Goal: Task Accomplishment & Management: Use online tool/utility

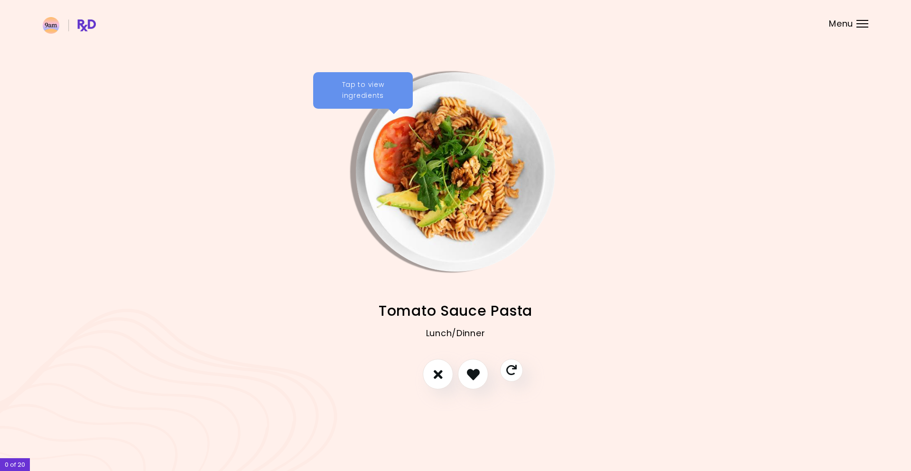
click at [434, 142] on img "Info - Tomato Sauce Pasta" at bounding box center [455, 171] width 199 height 199
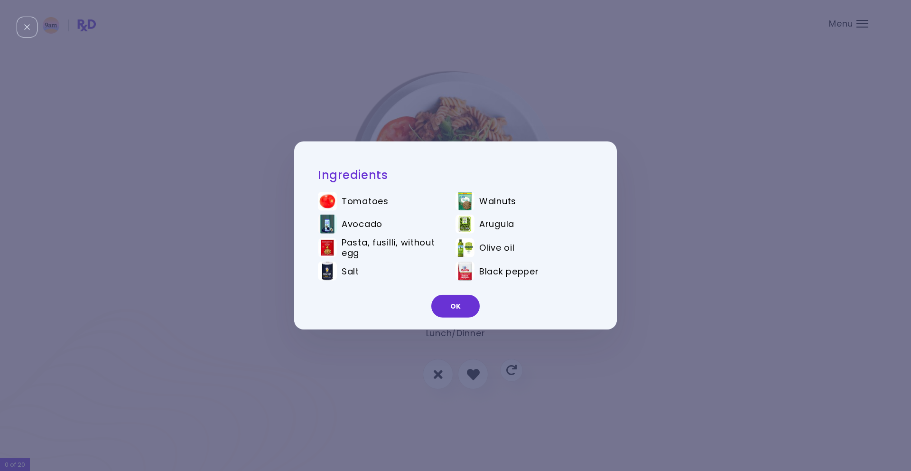
click at [739, 178] on div "Ingredients Tomatoes Walnuts Avocado Arugula Pasta, fusilli, without egg Olive …" at bounding box center [455, 235] width 911 height 471
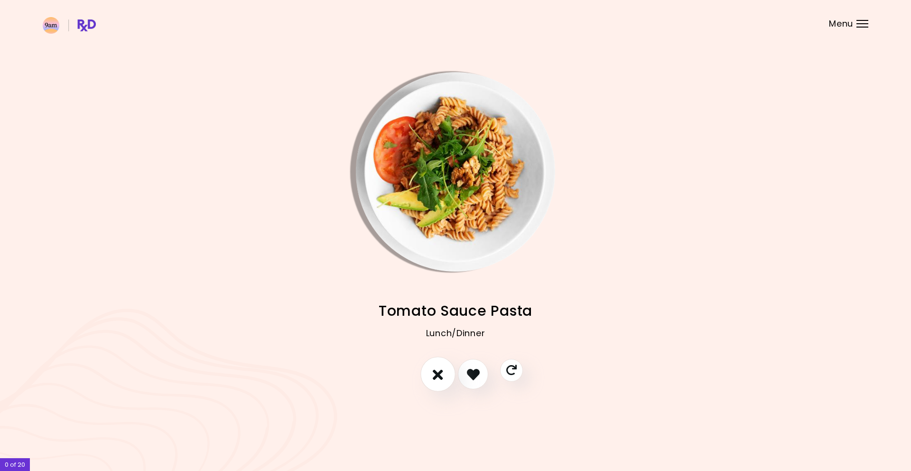
click at [439, 373] on icon "I don't like this recipe" at bounding box center [438, 374] width 10 height 15
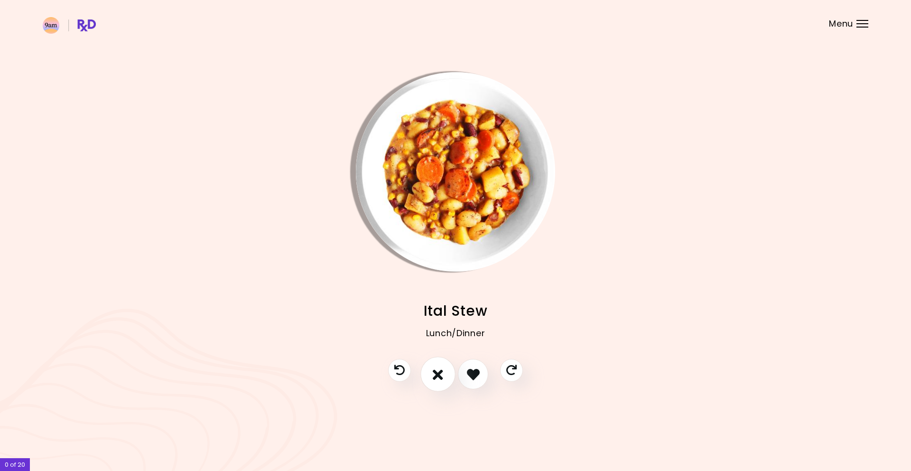
click at [437, 375] on icon "I don't like this recipe" at bounding box center [438, 374] width 10 height 15
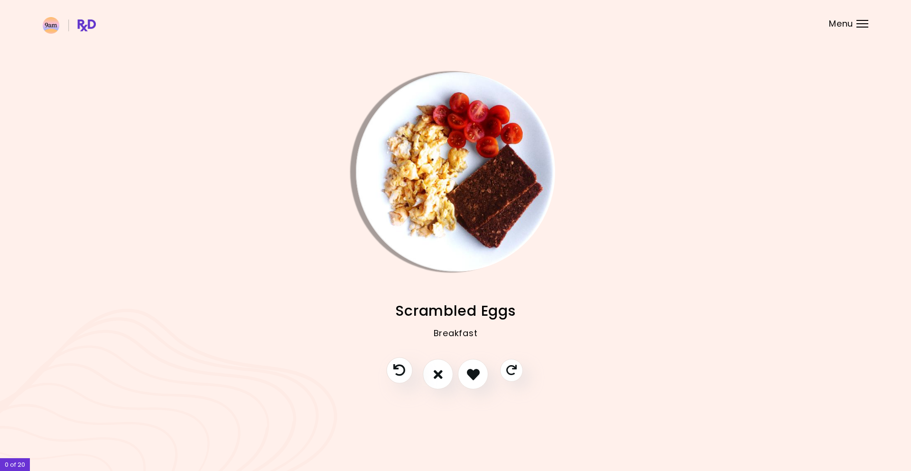
click at [403, 375] on icon "Previous recipe" at bounding box center [399, 370] width 12 height 12
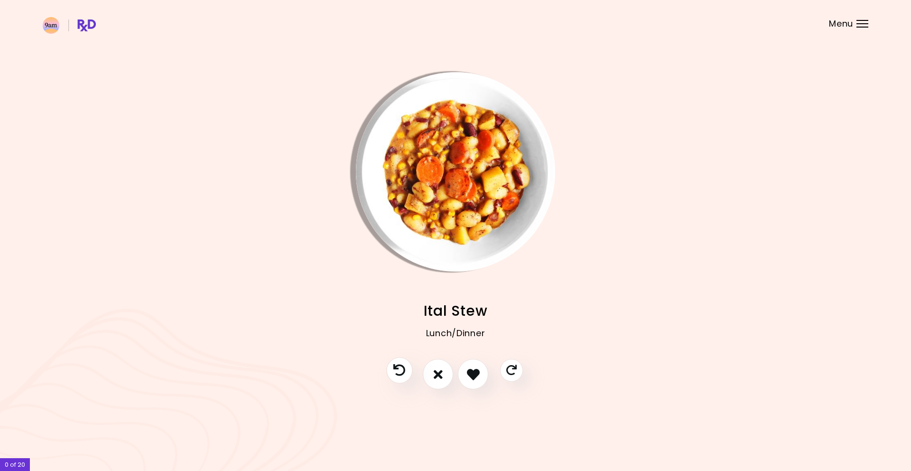
click at [403, 375] on icon "Previous recipe" at bounding box center [399, 370] width 12 height 12
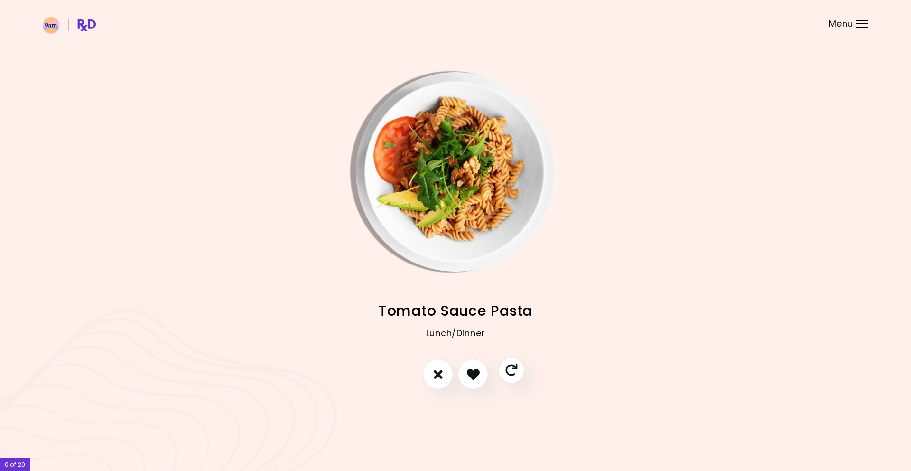
click at [512, 367] on icon "Skip" at bounding box center [511, 370] width 12 height 12
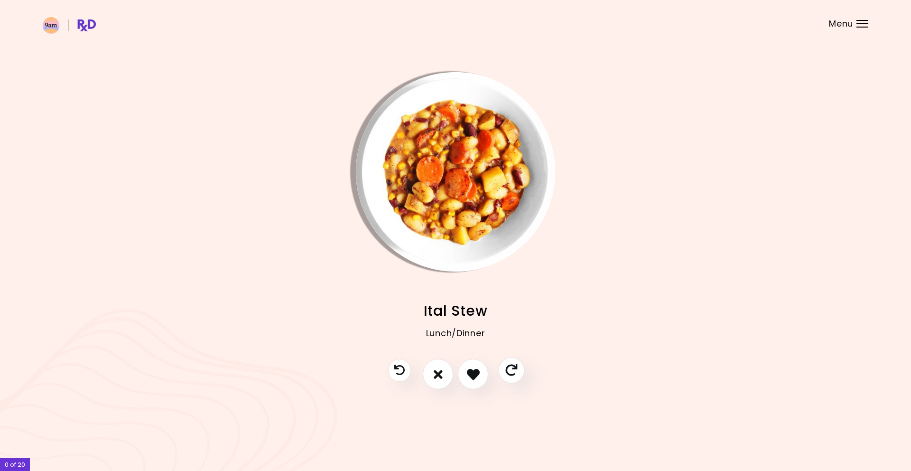
click at [512, 367] on icon "Skip" at bounding box center [511, 370] width 12 height 12
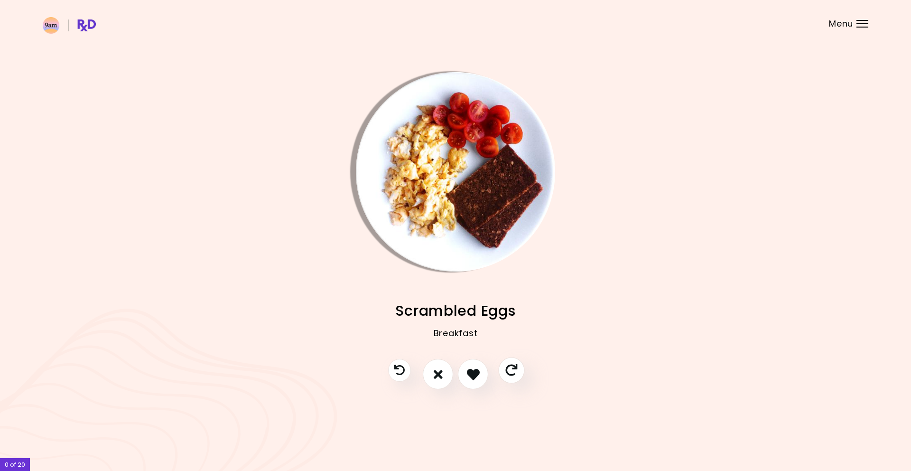
click at [512, 367] on icon "Skip" at bounding box center [511, 370] width 12 height 12
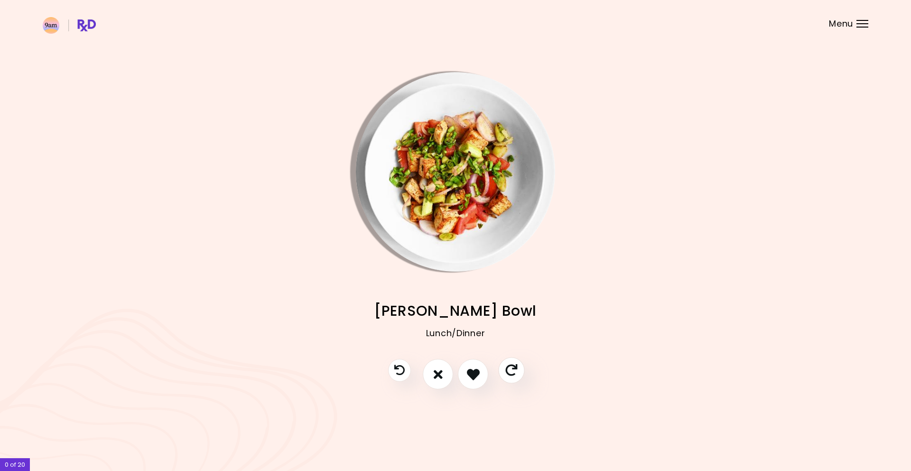
click at [512, 367] on icon "Skip" at bounding box center [511, 370] width 12 height 12
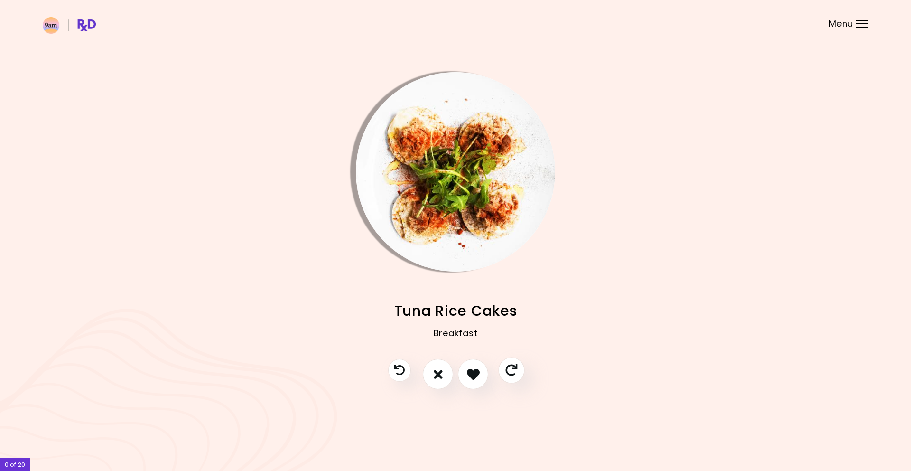
click at [512, 367] on icon "Skip" at bounding box center [511, 370] width 12 height 12
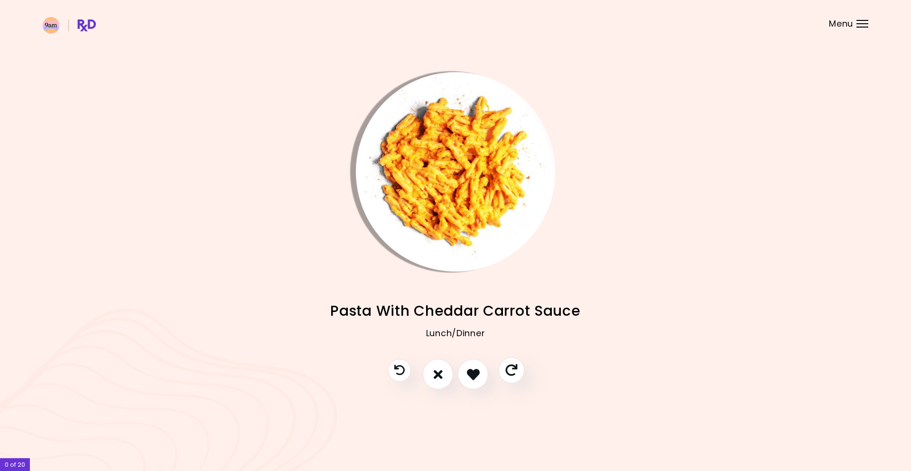
click at [512, 367] on icon "Skip" at bounding box center [511, 370] width 12 height 12
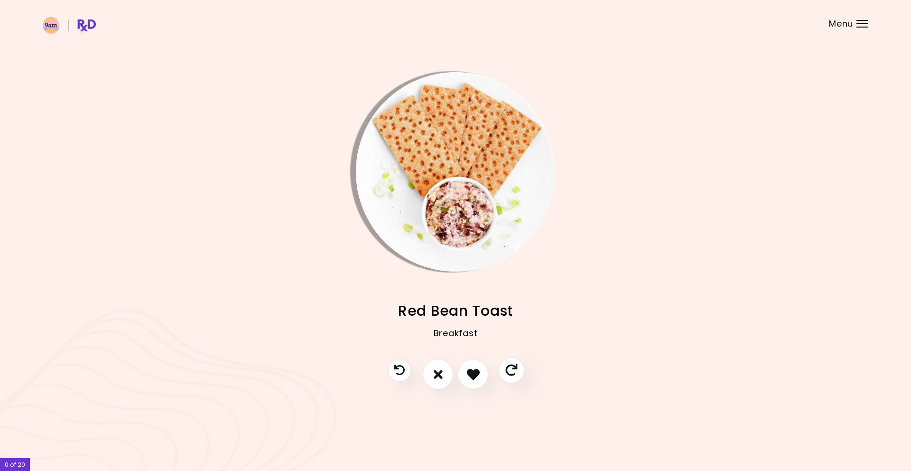
click at [512, 367] on icon "Skip" at bounding box center [511, 370] width 12 height 12
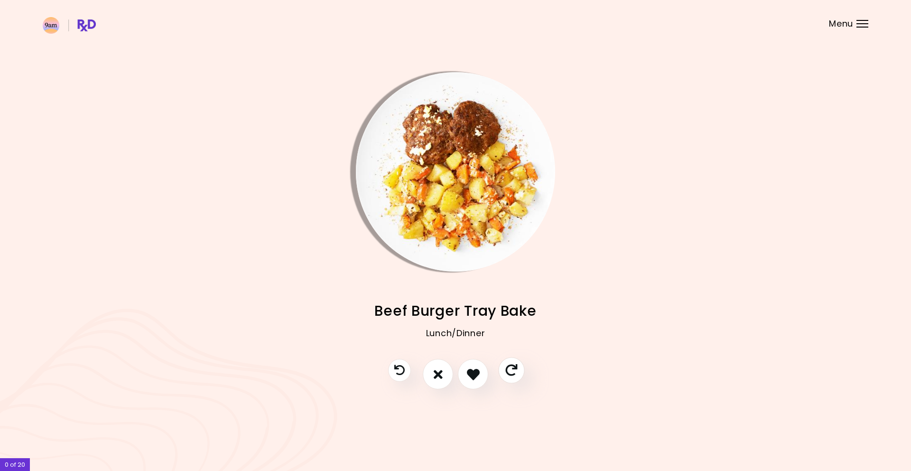
click at [512, 367] on icon "Skip" at bounding box center [511, 370] width 12 height 12
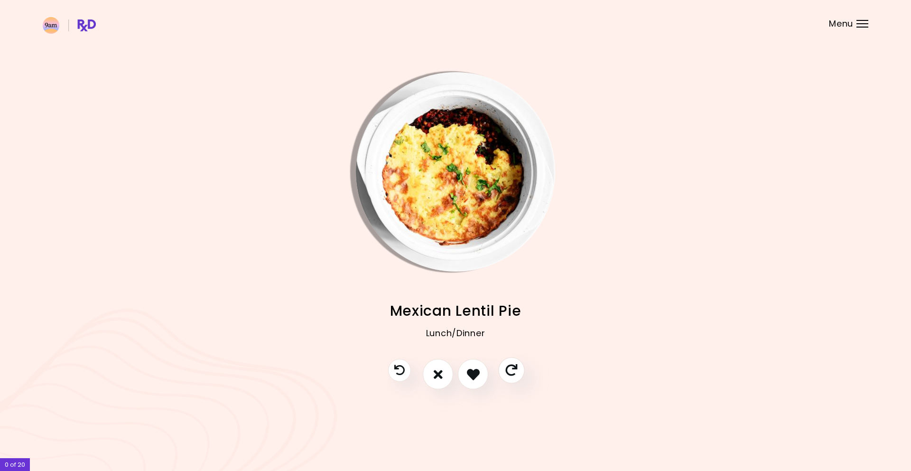
click at [512, 367] on icon "Skip" at bounding box center [511, 370] width 12 height 12
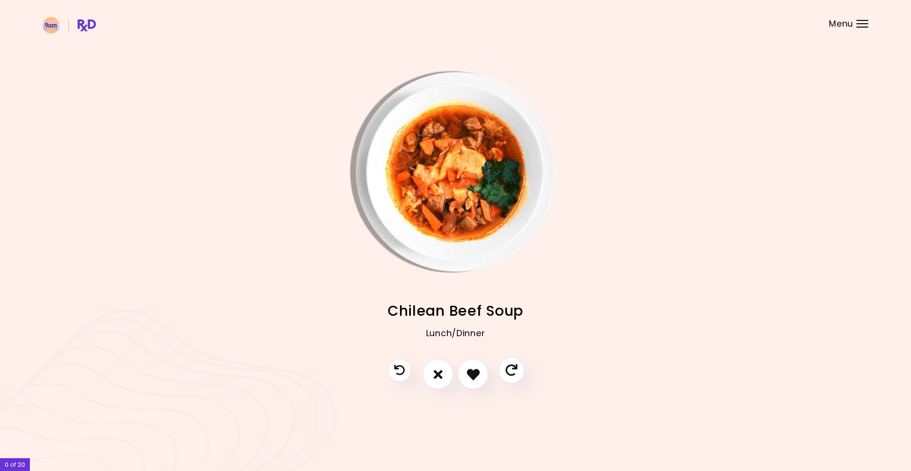
click at [512, 367] on icon "Skip" at bounding box center [511, 370] width 12 height 12
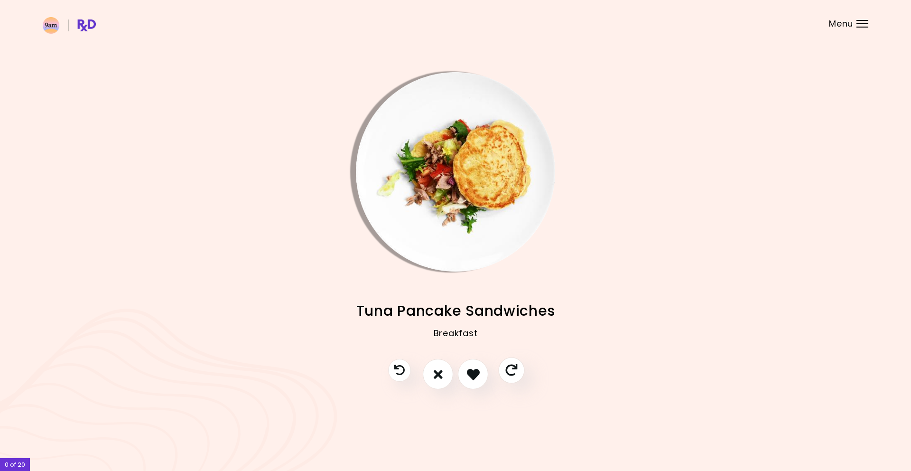
click at [512, 367] on icon "Skip" at bounding box center [511, 370] width 12 height 12
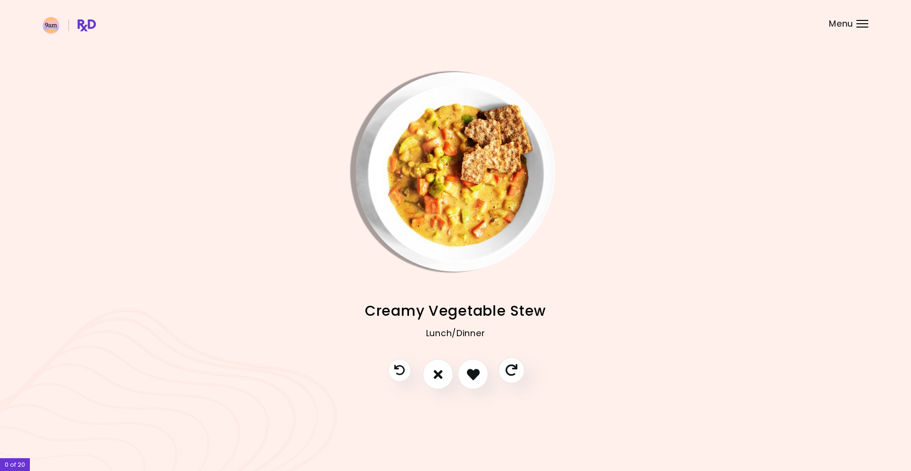
click at [512, 367] on icon "Skip" at bounding box center [511, 370] width 12 height 12
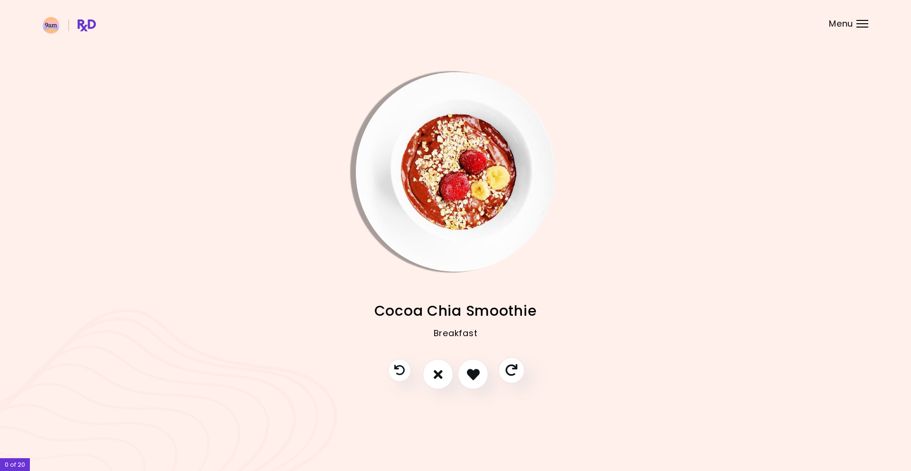
click at [512, 367] on icon "Skip" at bounding box center [511, 370] width 12 height 12
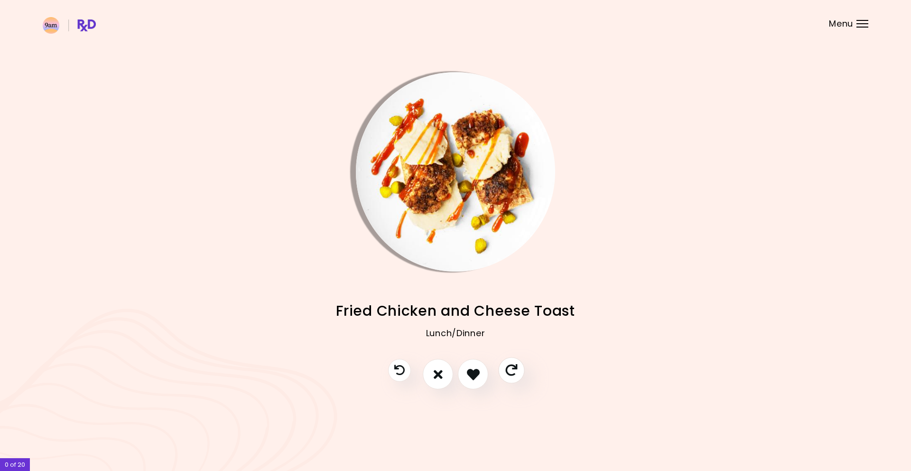
click at [512, 367] on icon "Skip" at bounding box center [511, 370] width 12 height 12
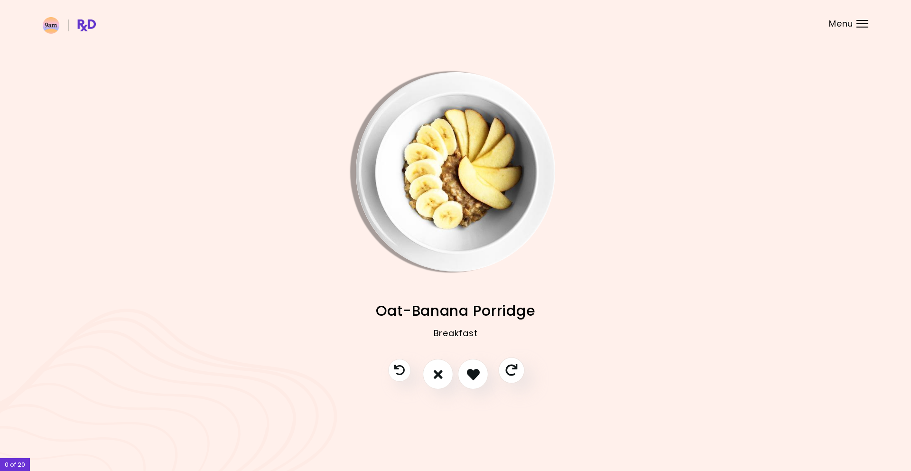
click at [512, 367] on icon "Skip" at bounding box center [511, 370] width 12 height 12
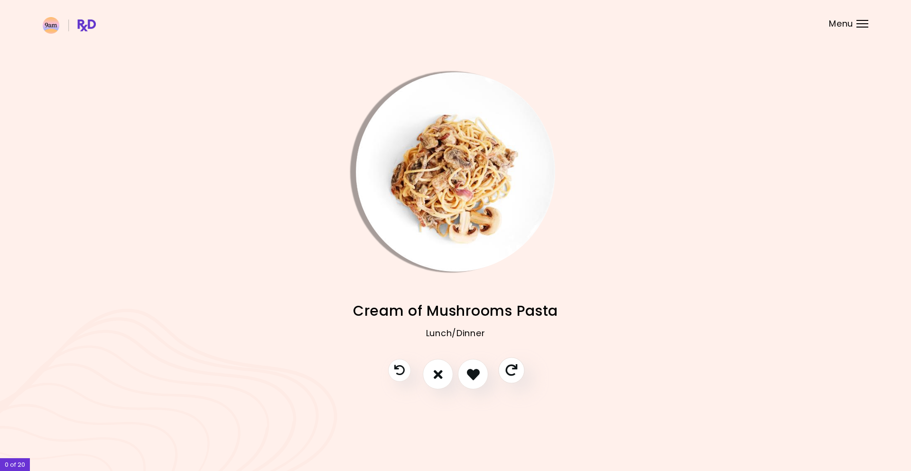
click at [512, 367] on icon "Skip" at bounding box center [511, 370] width 12 height 12
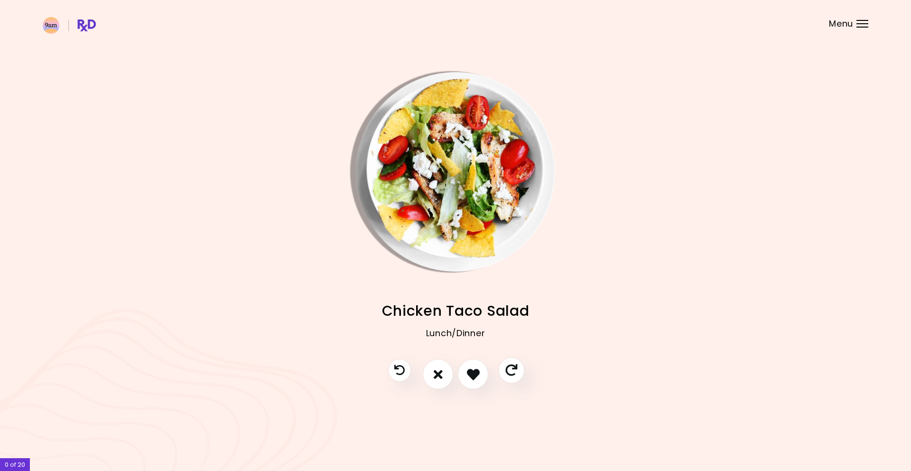
click at [512, 367] on icon "Skip" at bounding box center [511, 370] width 12 height 12
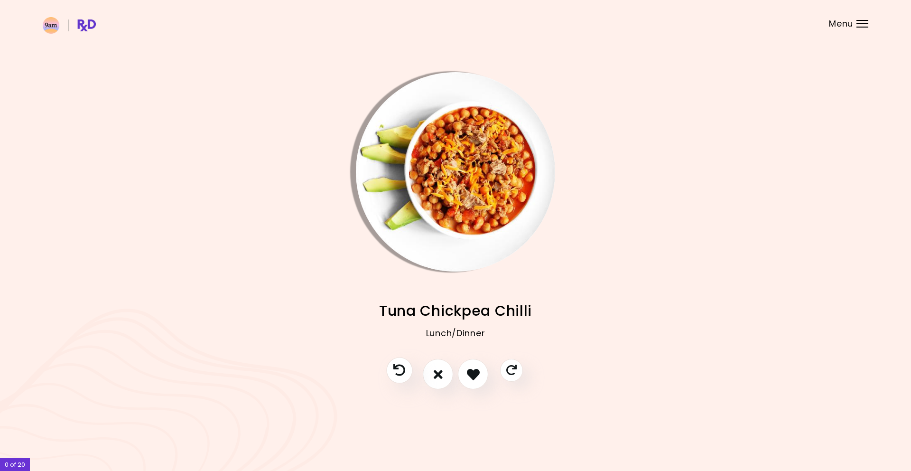
click at [399, 363] on button "Previous recipe" at bounding box center [399, 370] width 26 height 26
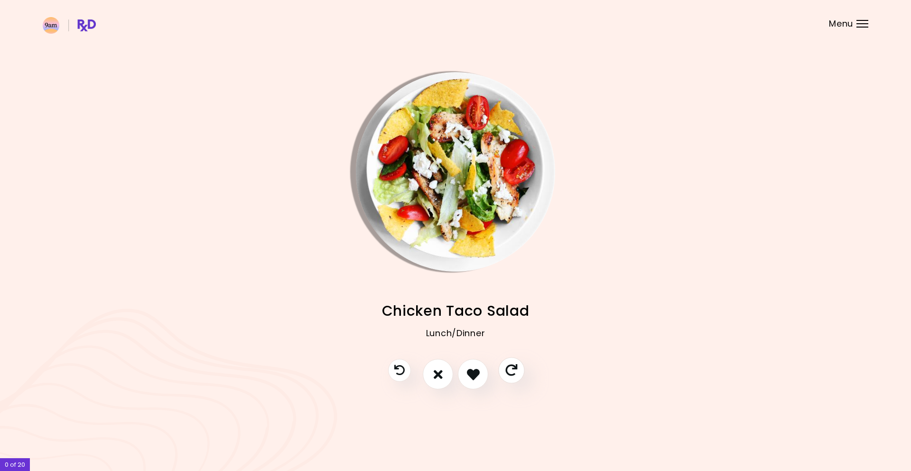
click at [512, 375] on icon "Skip" at bounding box center [511, 370] width 12 height 12
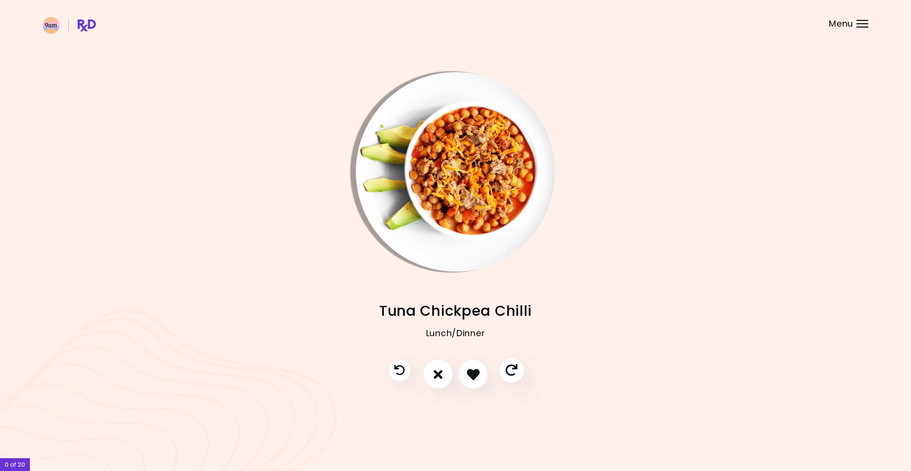
click at [512, 375] on icon "Skip" at bounding box center [511, 370] width 12 height 12
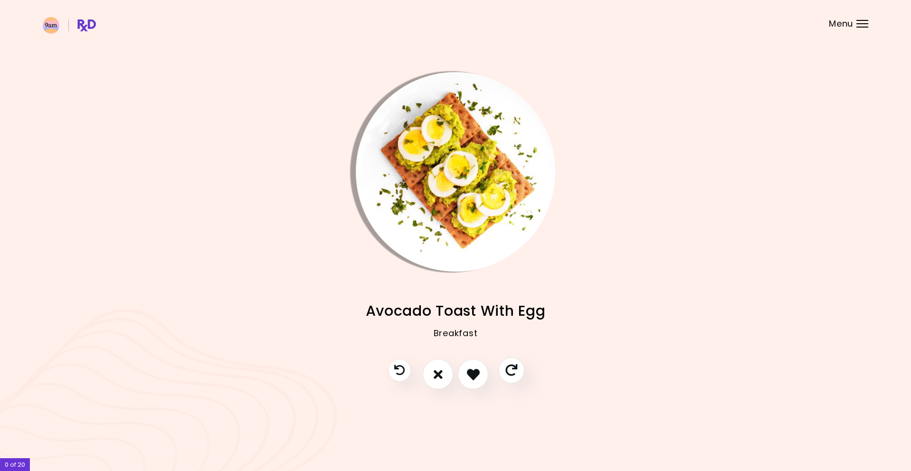
click at [512, 375] on icon "Skip" at bounding box center [511, 370] width 12 height 12
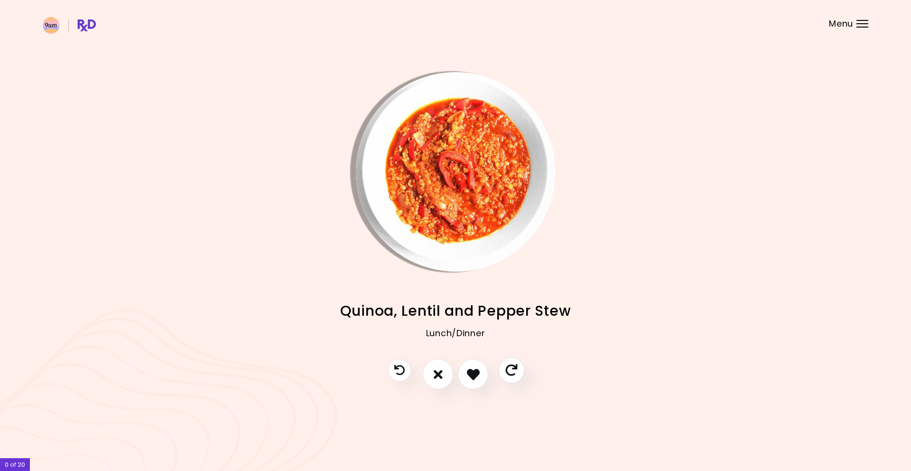
click at [512, 375] on icon "Skip" at bounding box center [511, 370] width 12 height 12
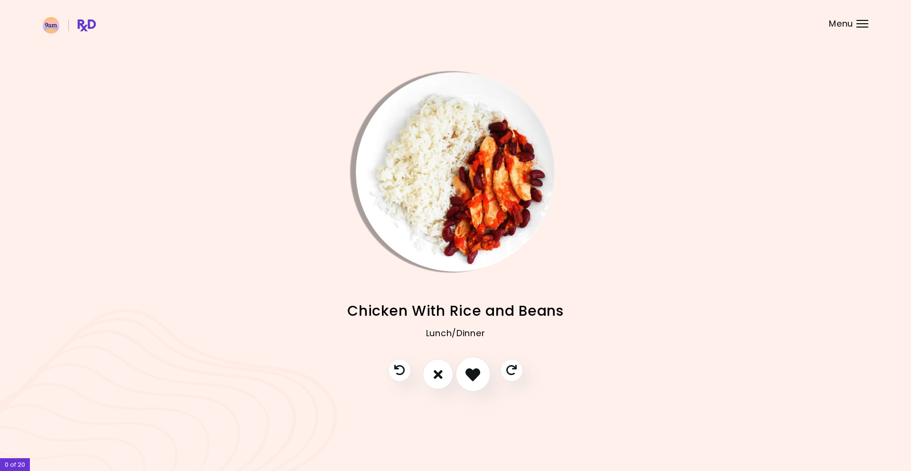
click at [477, 373] on icon "I like this recipe" at bounding box center [472, 374] width 15 height 15
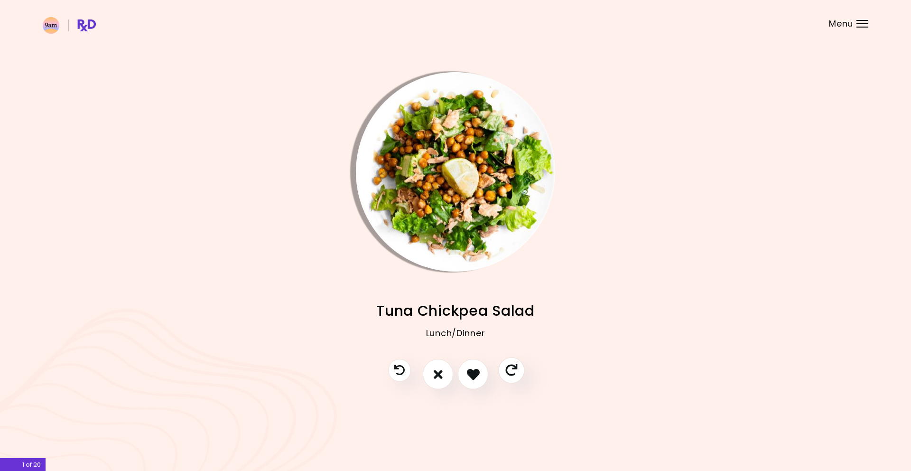
click at [510, 373] on icon "Skip" at bounding box center [511, 370] width 12 height 12
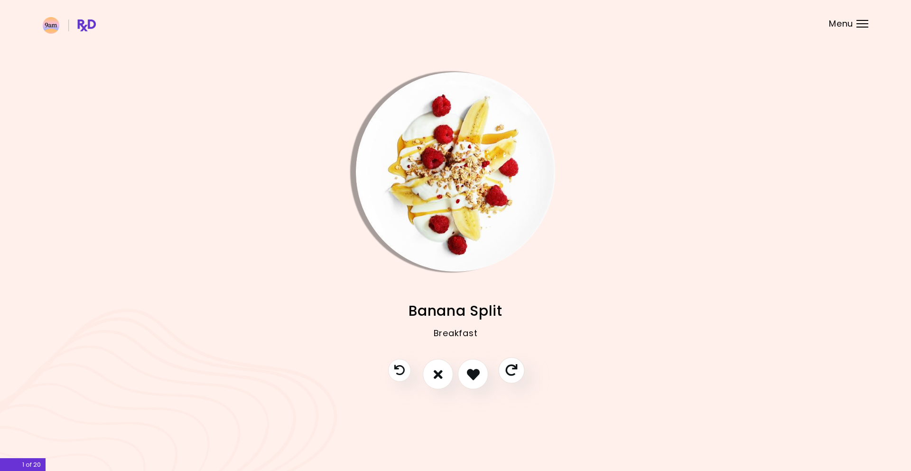
click at [510, 373] on icon "Skip" at bounding box center [511, 370] width 12 height 12
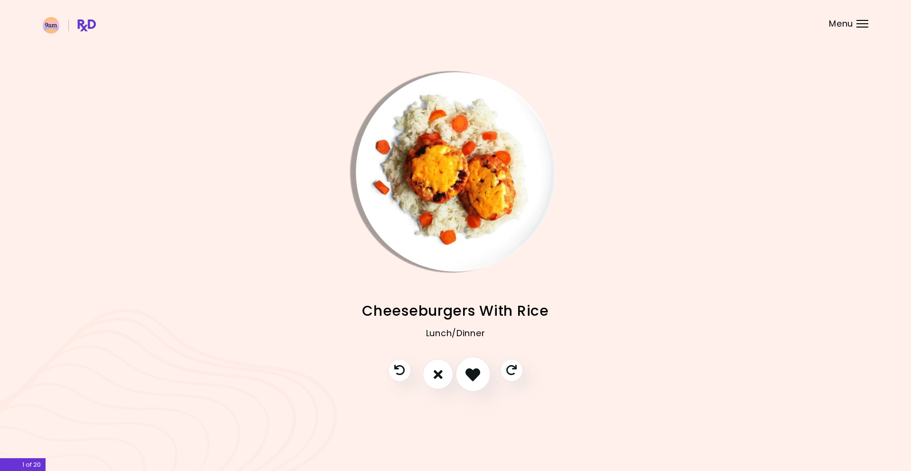
click at [468, 374] on icon "I like this recipe" at bounding box center [472, 374] width 15 height 15
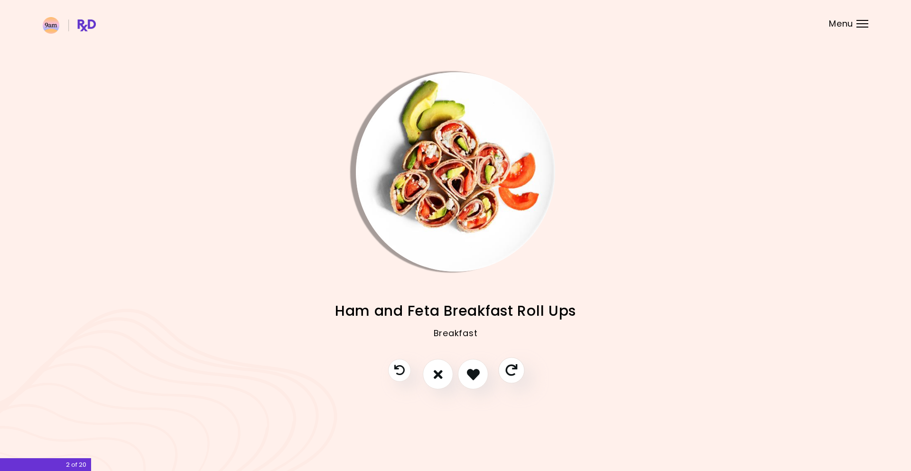
click at [511, 372] on icon "Skip" at bounding box center [511, 370] width 12 height 12
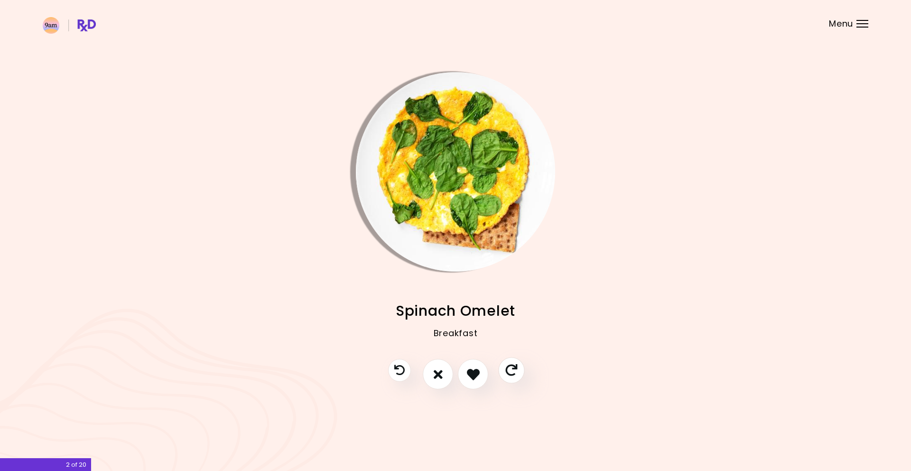
click at [511, 372] on icon "Skip" at bounding box center [511, 370] width 12 height 12
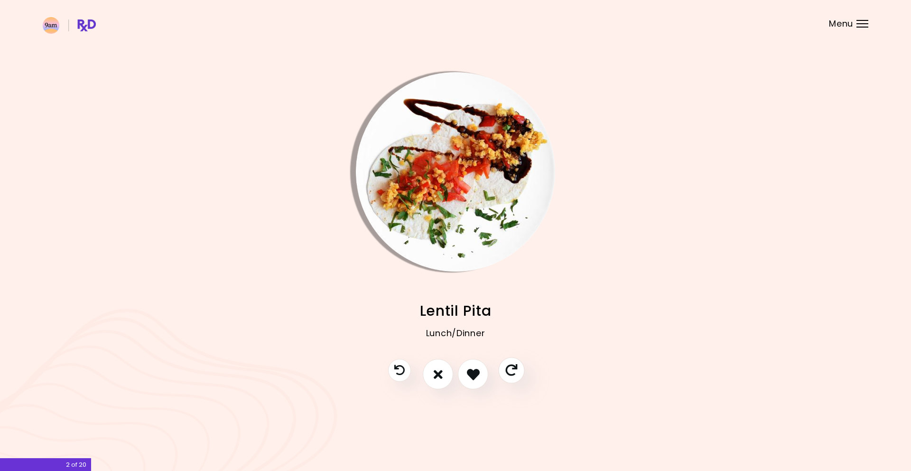
click at [511, 372] on icon "Skip" at bounding box center [511, 370] width 12 height 12
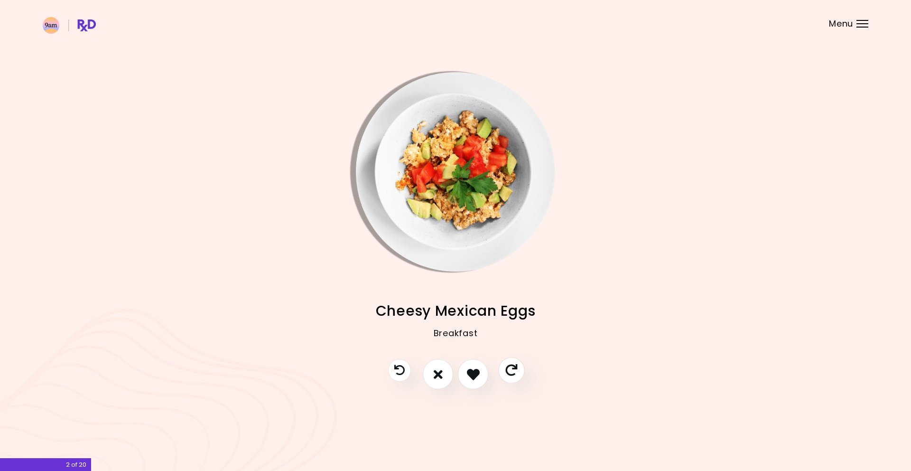
click at [511, 372] on icon "Skip" at bounding box center [511, 370] width 12 height 12
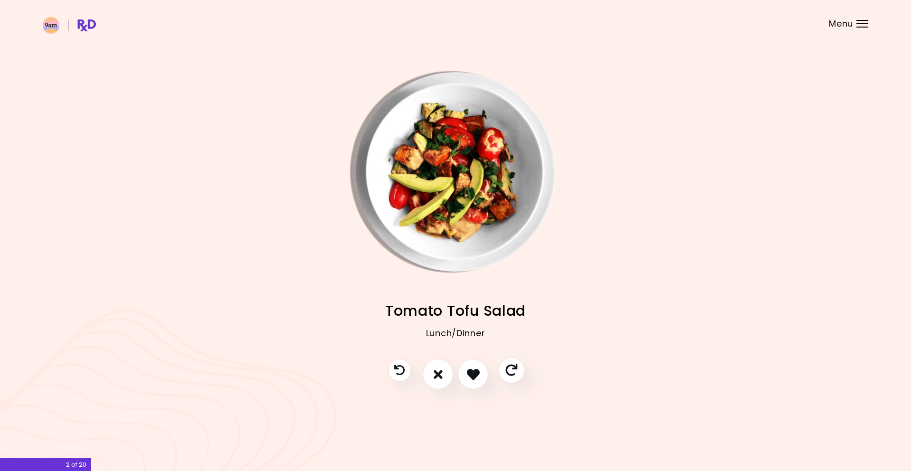
click at [512, 372] on icon "Skip" at bounding box center [511, 370] width 12 height 12
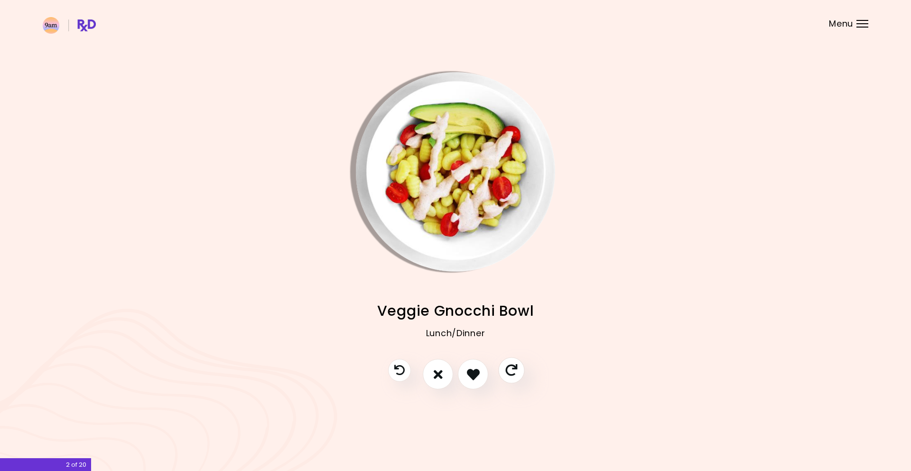
click at [512, 372] on icon "Skip" at bounding box center [511, 370] width 12 height 12
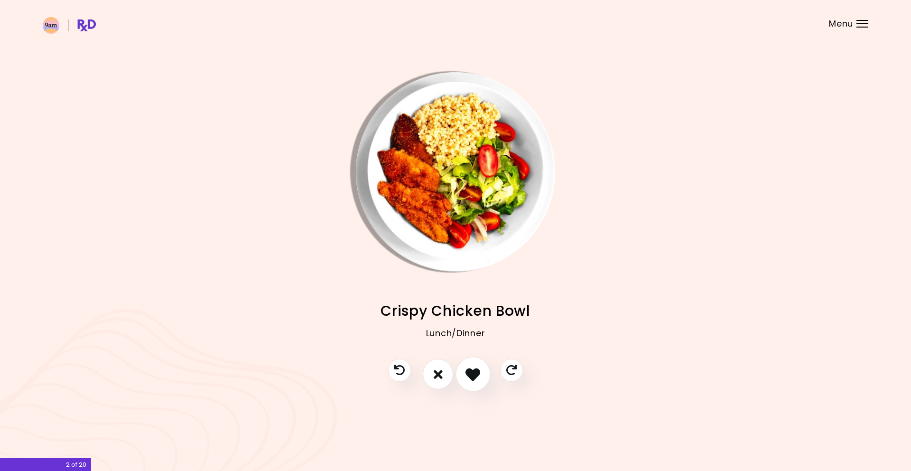
click at [478, 372] on icon "I like this recipe" at bounding box center [472, 374] width 15 height 15
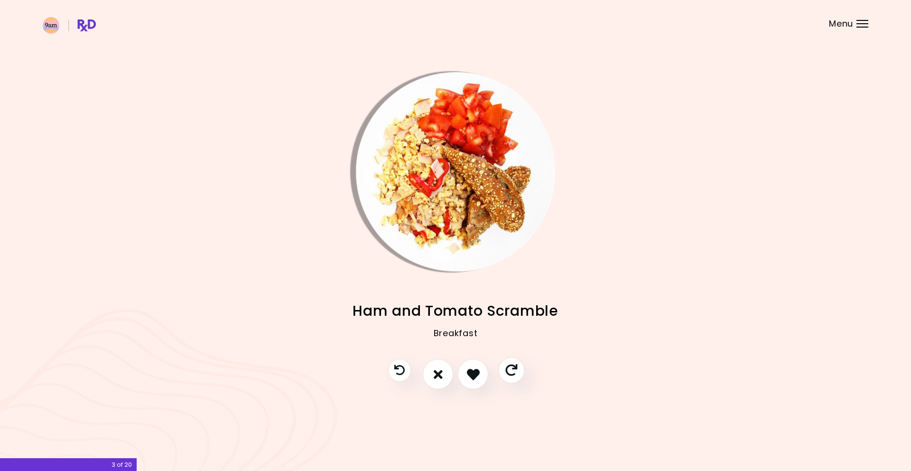
click at [510, 372] on icon "Skip" at bounding box center [511, 370] width 12 height 12
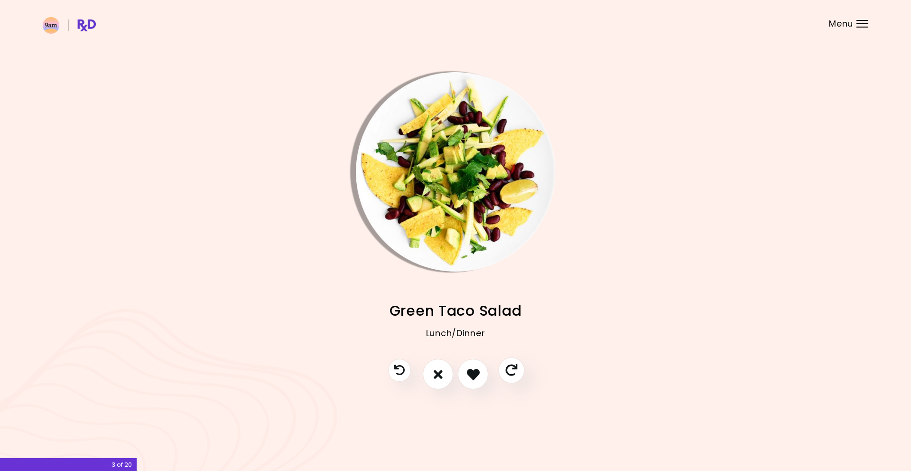
click at [510, 372] on icon "Skip" at bounding box center [511, 370] width 12 height 12
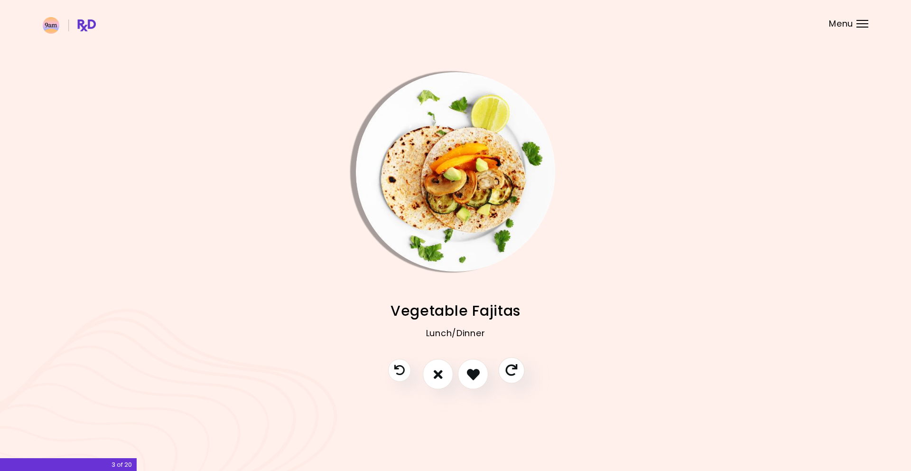
click at [510, 372] on icon "Skip" at bounding box center [511, 370] width 12 height 12
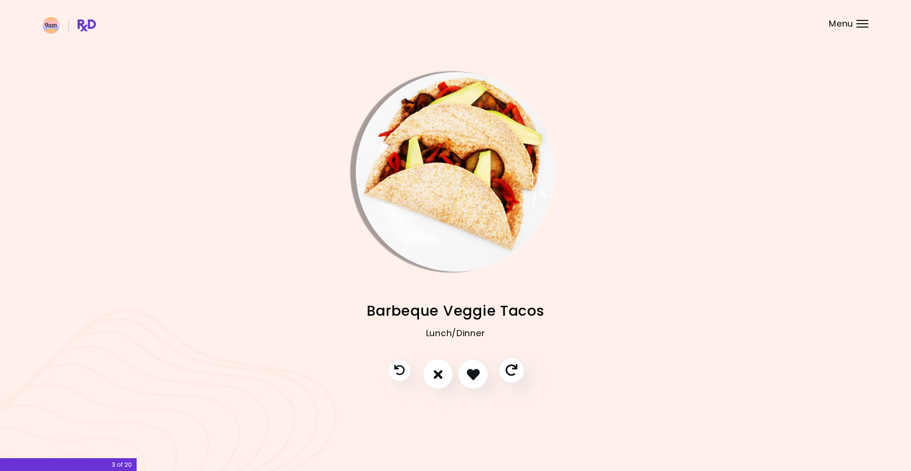
click at [510, 372] on icon "Skip" at bounding box center [511, 370] width 12 height 12
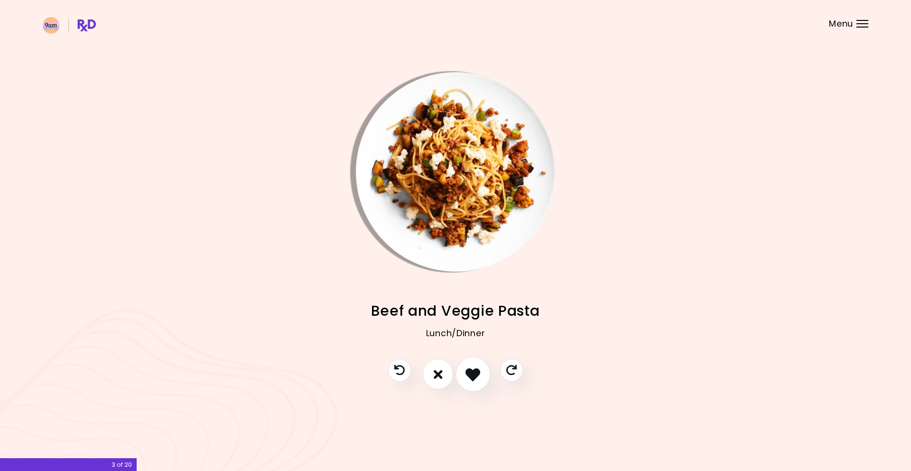
click at [480, 374] on icon "I like this recipe" at bounding box center [472, 374] width 15 height 15
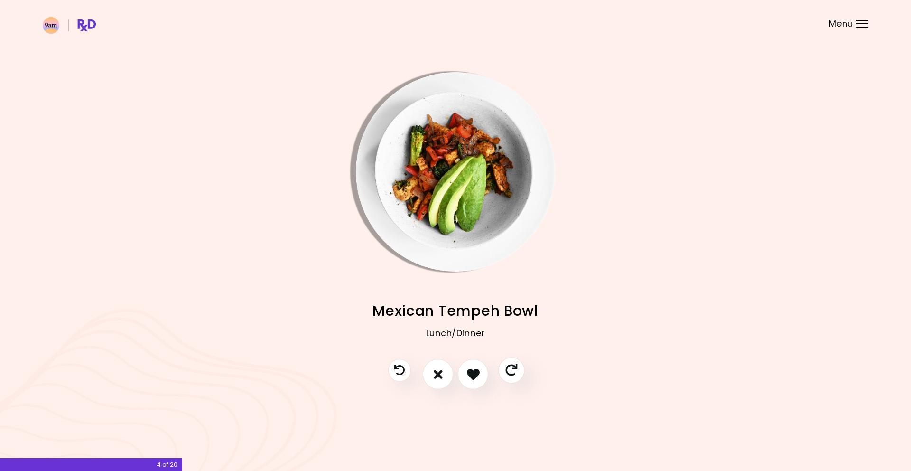
click at [505, 370] on button "Skip" at bounding box center [511, 370] width 26 height 26
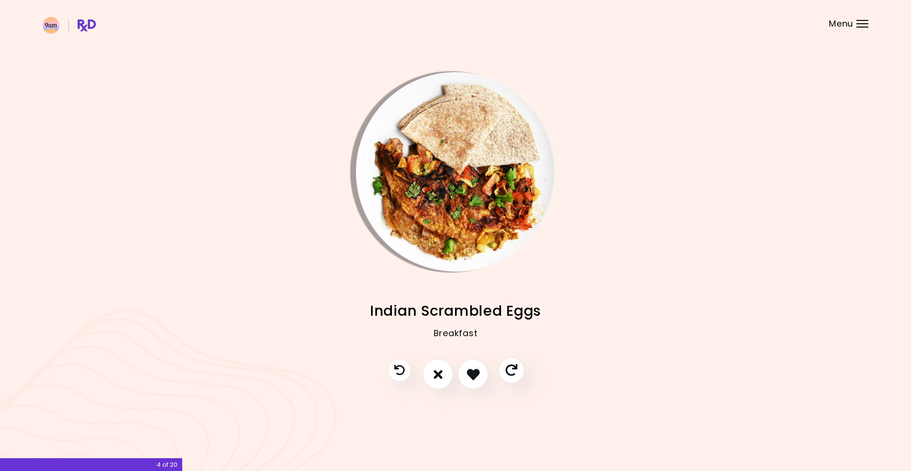
click at [505, 370] on button "Skip" at bounding box center [511, 370] width 26 height 26
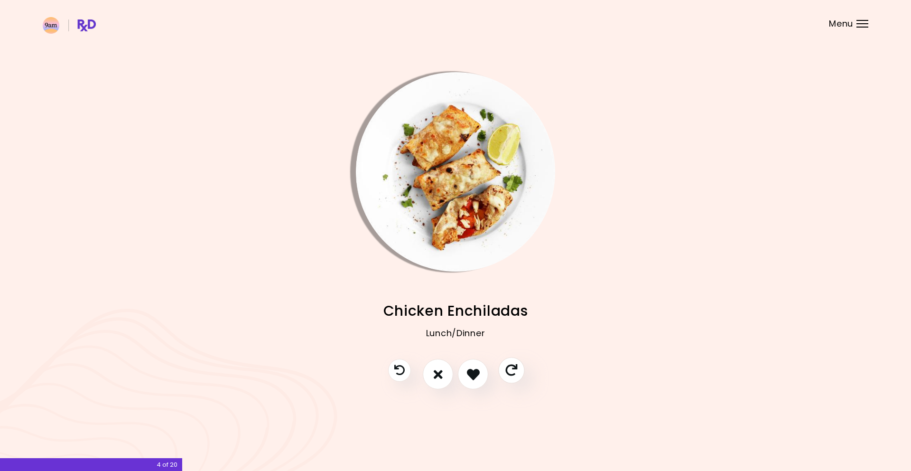
click at [505, 370] on button "Skip" at bounding box center [511, 370] width 26 height 26
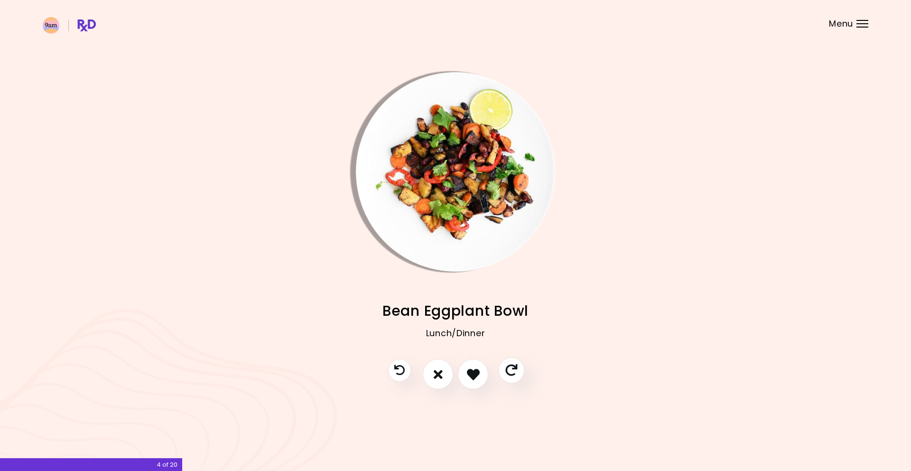
click at [505, 370] on button "Skip" at bounding box center [511, 370] width 26 height 26
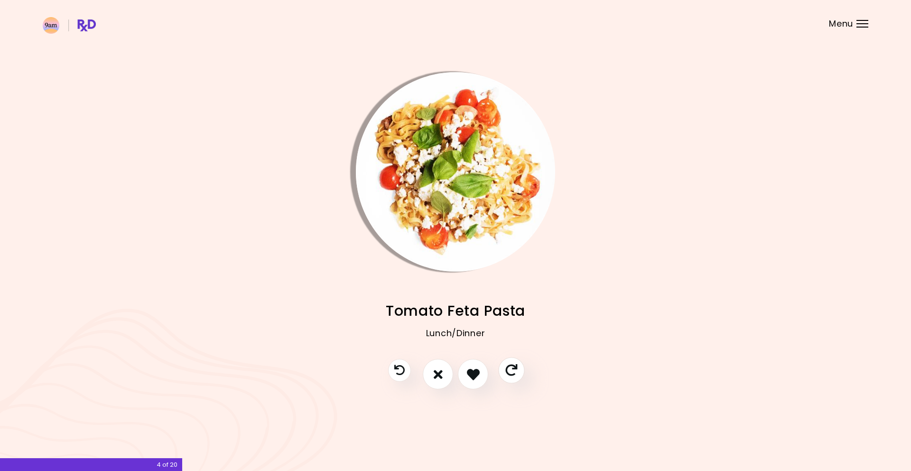
click at [505, 370] on button "Skip" at bounding box center [511, 370] width 26 height 26
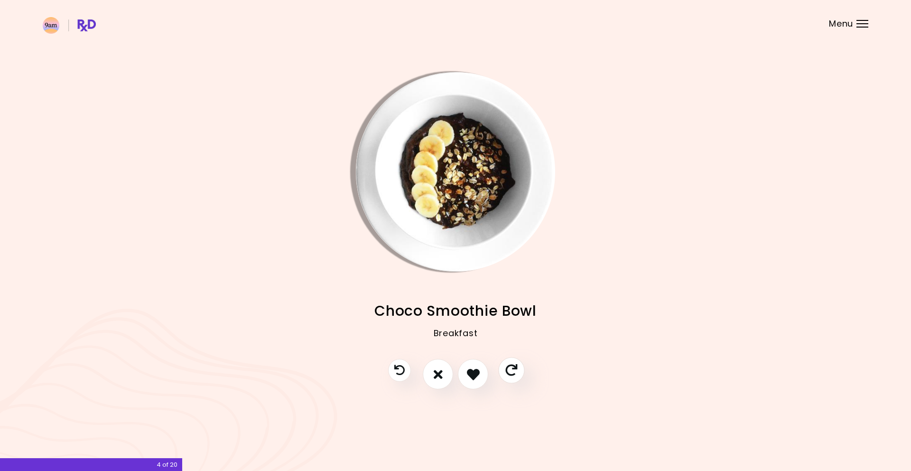
click at [505, 370] on button "Skip" at bounding box center [511, 370] width 26 height 26
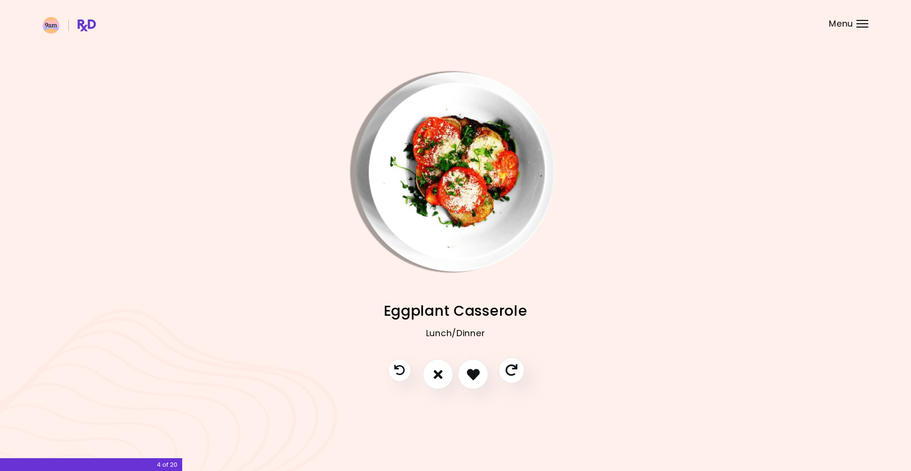
click at [505, 370] on button "Skip" at bounding box center [511, 370] width 26 height 26
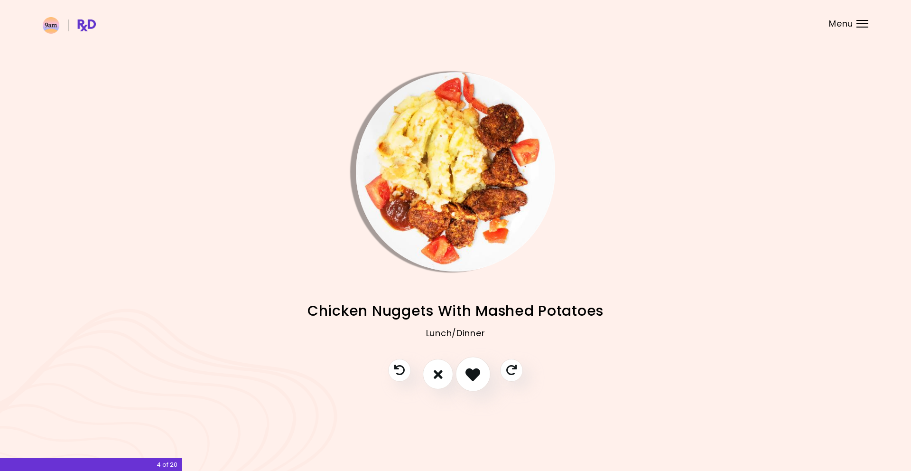
click at [475, 371] on icon "I like this recipe" at bounding box center [472, 374] width 15 height 15
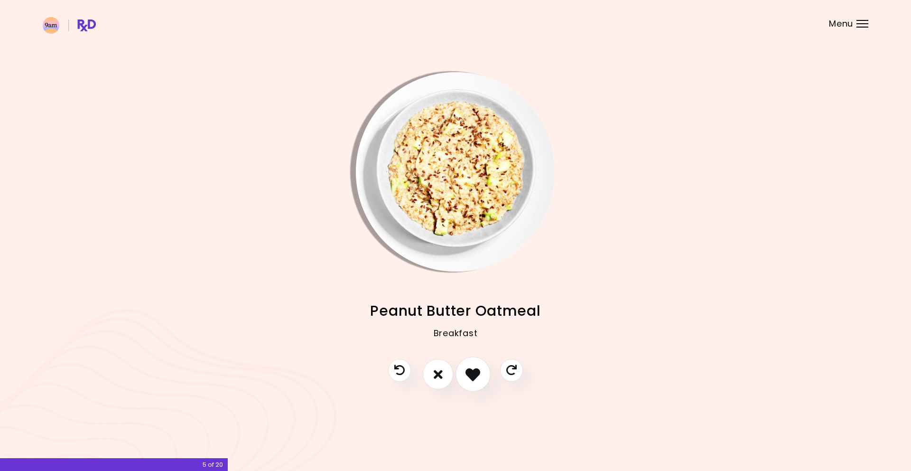
click at [481, 373] on button "I like this recipe" at bounding box center [473, 374] width 35 height 35
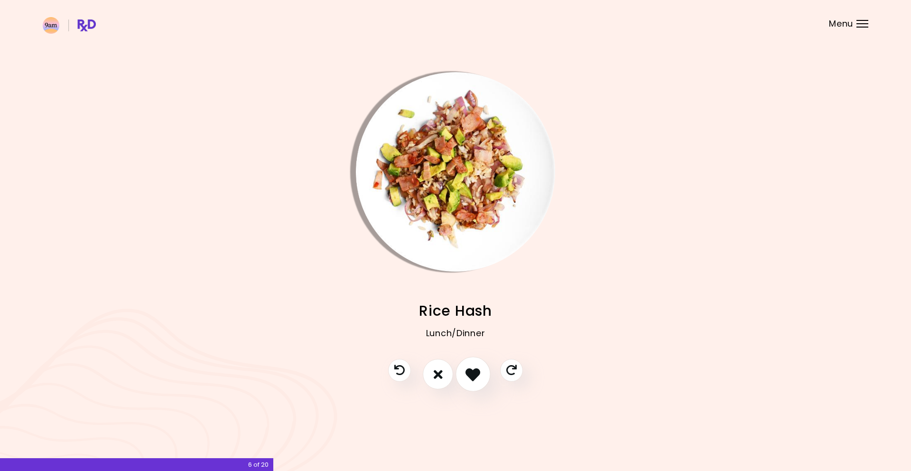
click at [481, 373] on button "I like this recipe" at bounding box center [473, 374] width 35 height 35
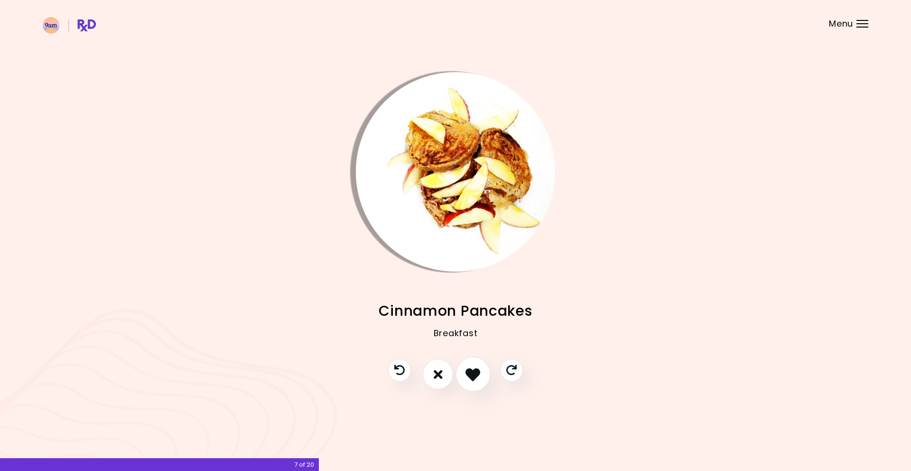
click at [481, 373] on button "I like this recipe" at bounding box center [473, 374] width 35 height 35
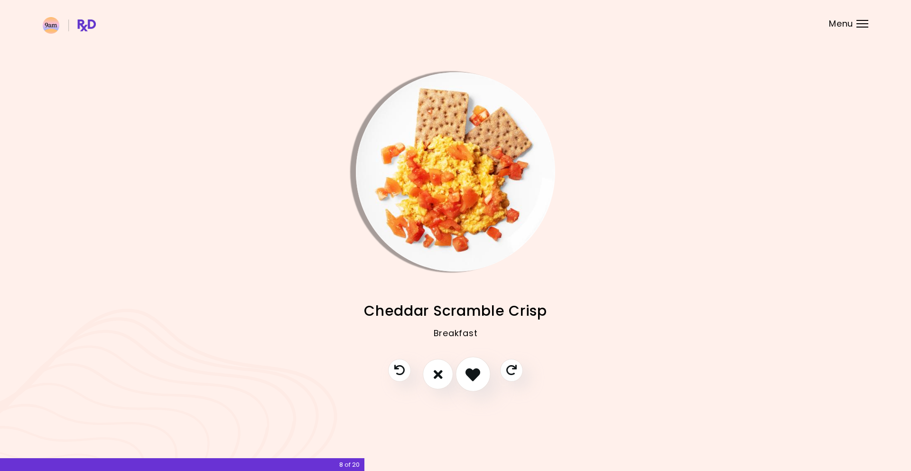
click at [483, 372] on button "I like this recipe" at bounding box center [473, 374] width 35 height 35
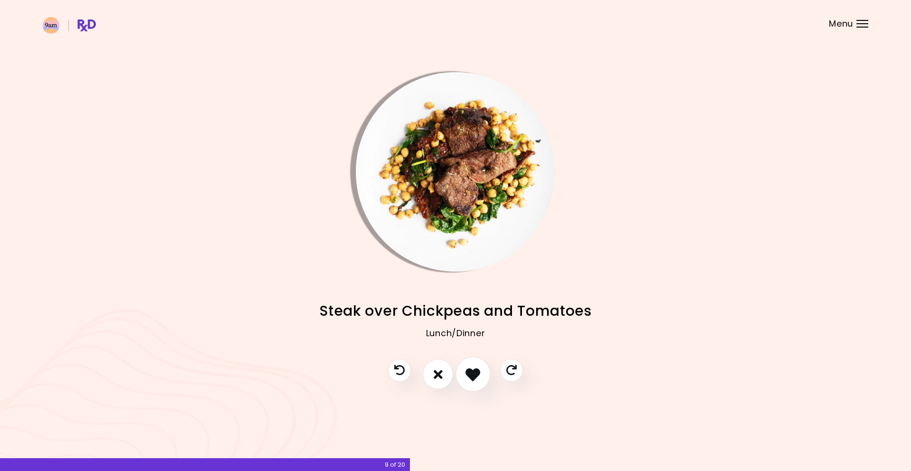
click at [483, 372] on button "I like this recipe" at bounding box center [473, 374] width 35 height 35
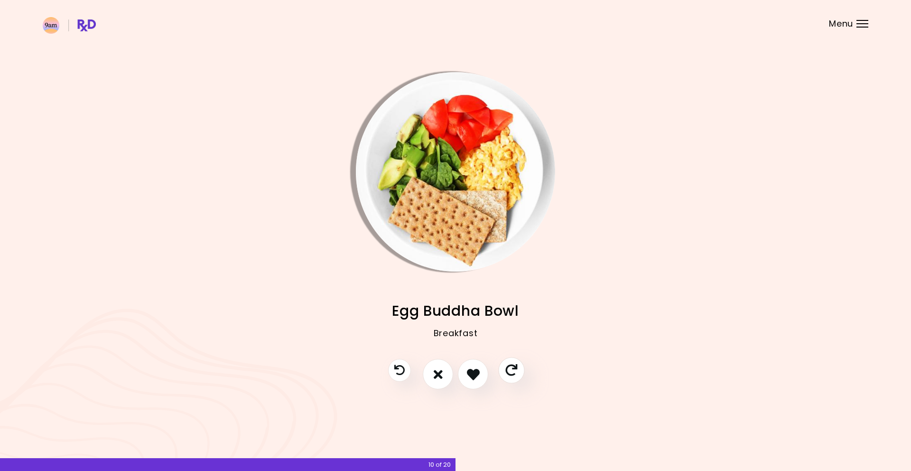
click at [519, 372] on button "Skip" at bounding box center [511, 370] width 26 height 26
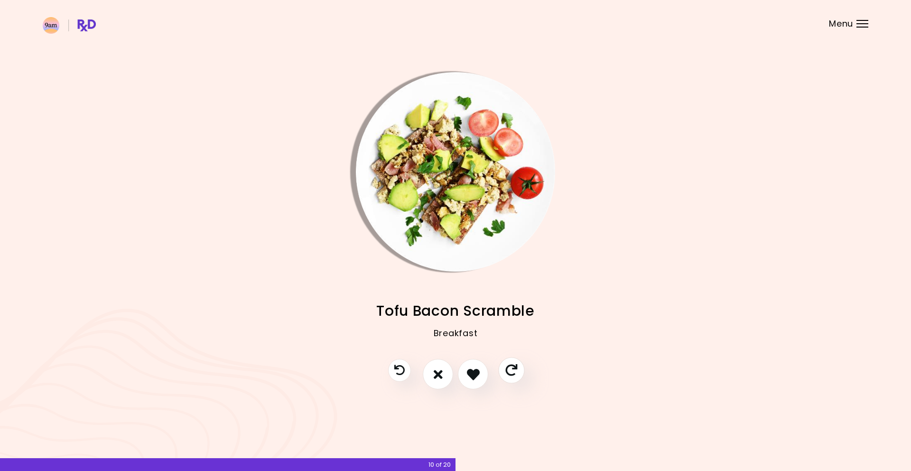
click at [519, 372] on button "Skip" at bounding box center [511, 370] width 26 height 26
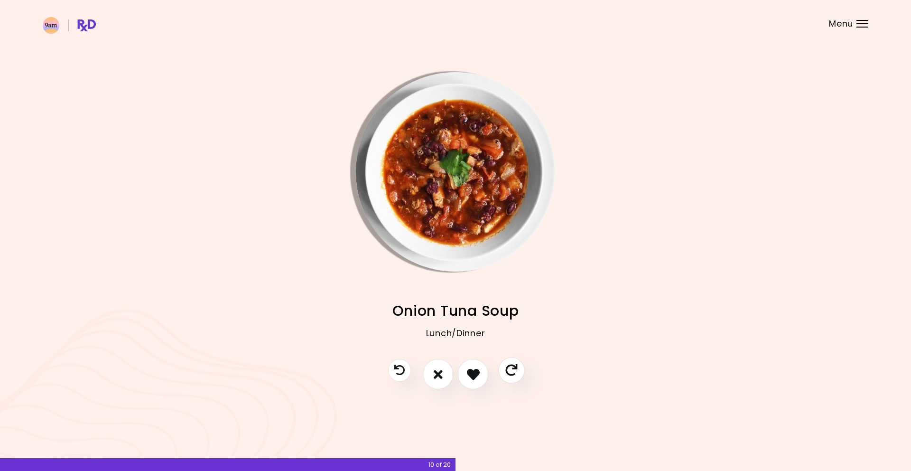
click at [519, 372] on button "Skip" at bounding box center [511, 370] width 26 height 26
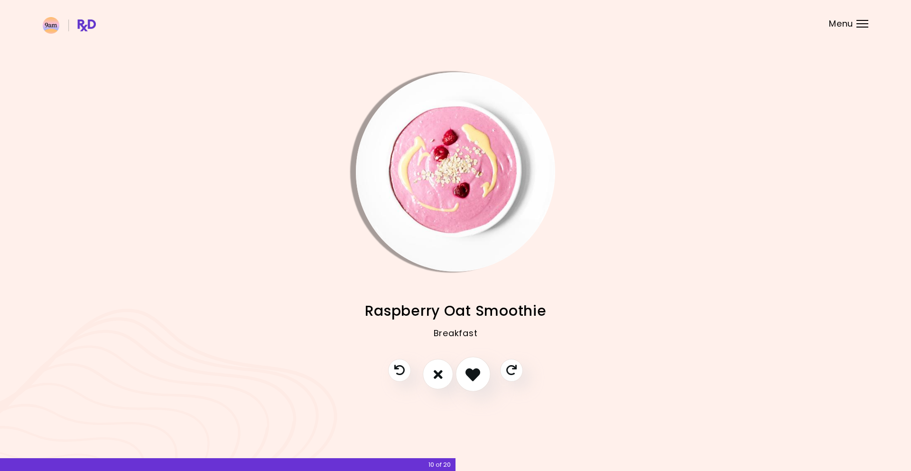
click at [478, 374] on icon "I like this recipe" at bounding box center [472, 374] width 15 height 15
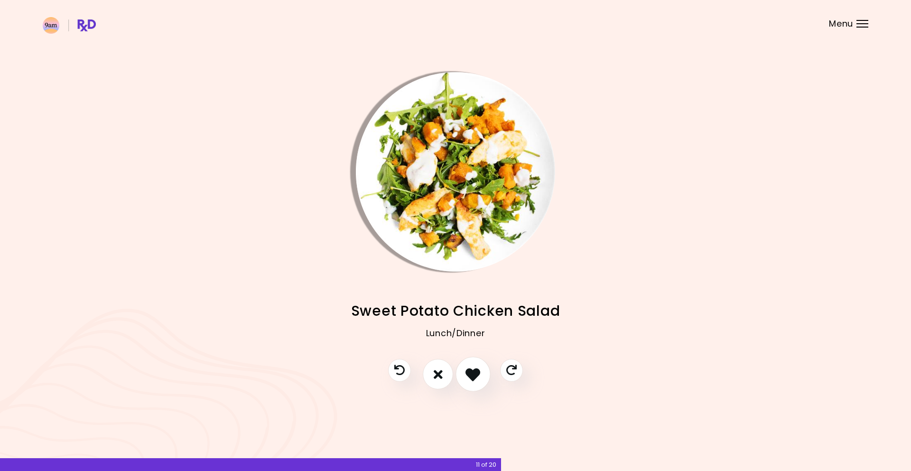
click at [478, 374] on icon "I like this recipe" at bounding box center [472, 374] width 15 height 15
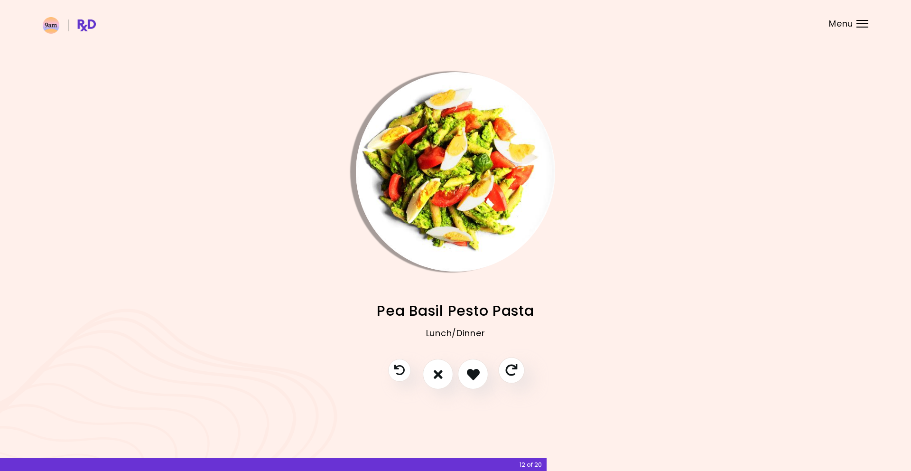
click at [515, 369] on icon "Skip" at bounding box center [511, 370] width 12 height 12
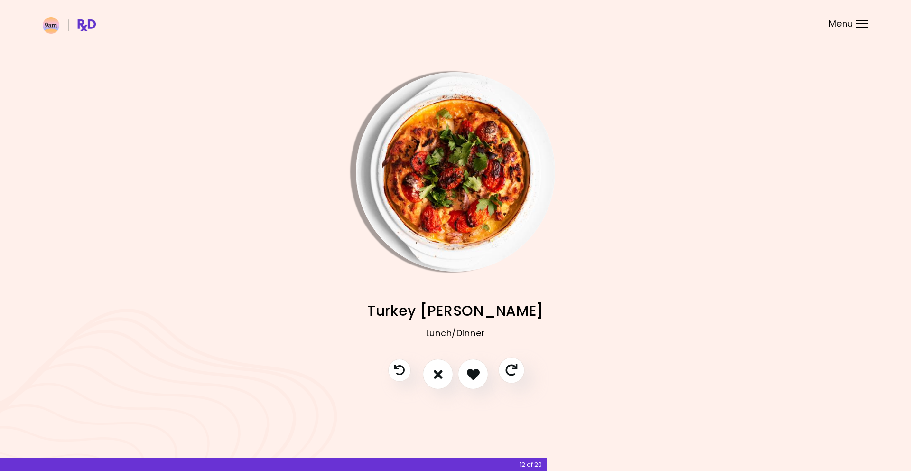
click at [515, 369] on icon "Skip" at bounding box center [511, 370] width 12 height 12
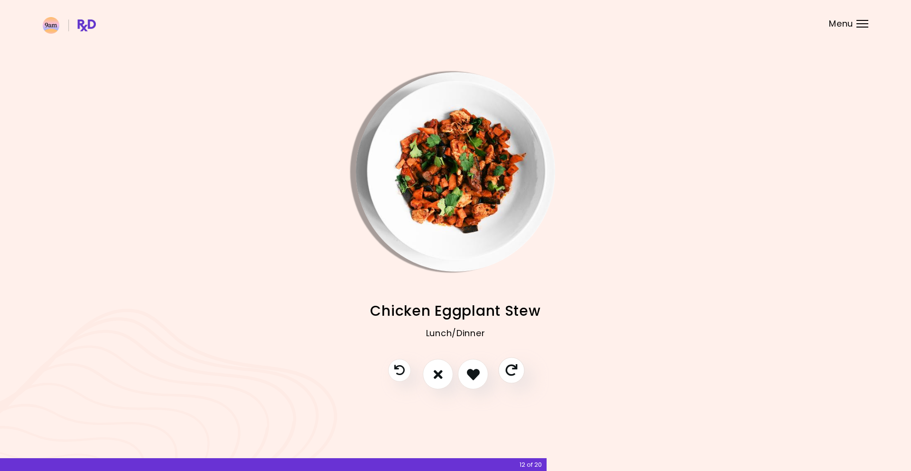
click at [515, 369] on icon "Skip" at bounding box center [511, 370] width 12 height 12
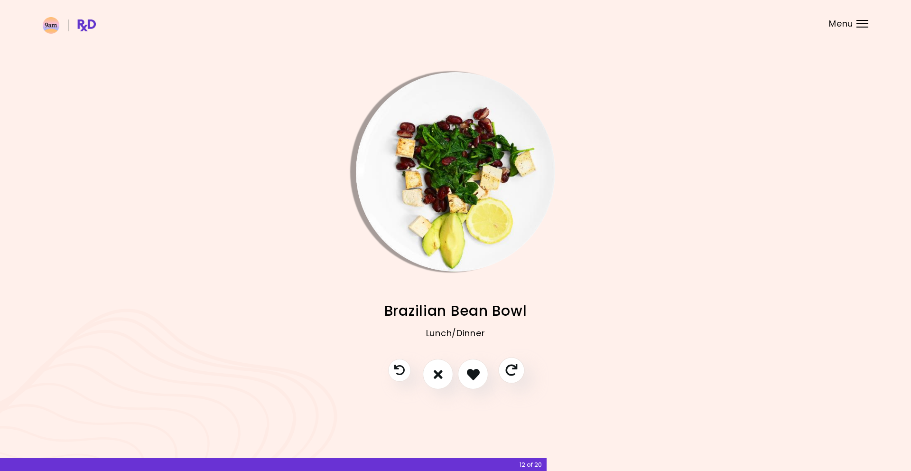
click at [515, 369] on icon "Skip" at bounding box center [511, 370] width 12 height 12
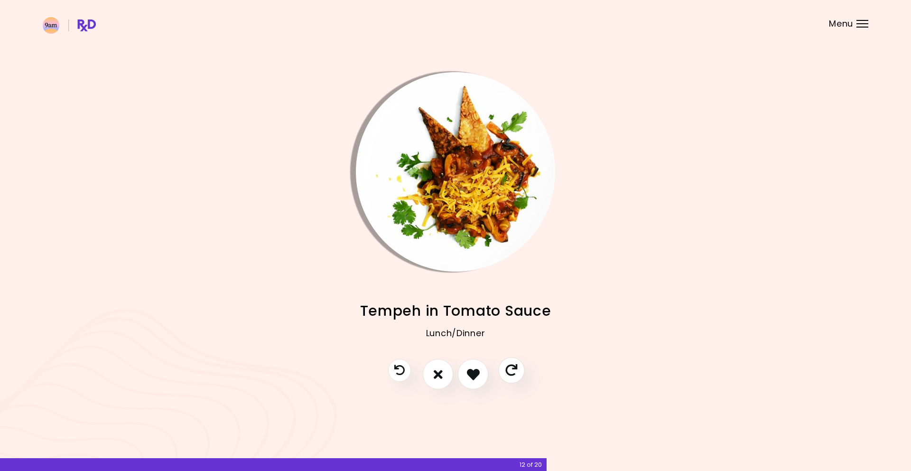
click at [515, 369] on icon "Skip" at bounding box center [511, 370] width 12 height 12
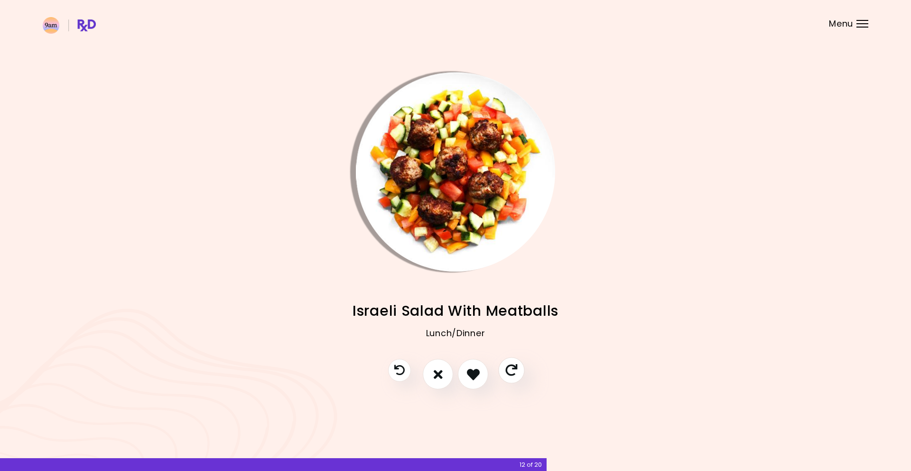
click at [515, 369] on icon "Skip" at bounding box center [511, 370] width 12 height 12
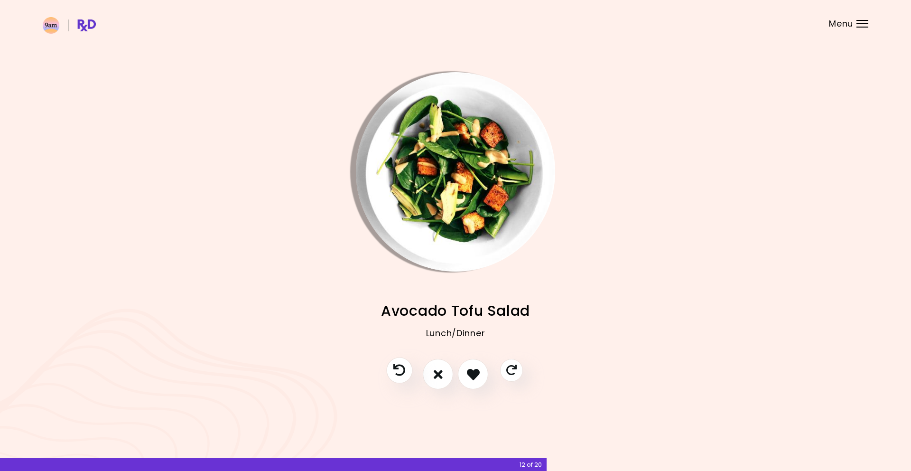
click at [402, 370] on icon "Previous recipe" at bounding box center [399, 370] width 12 height 12
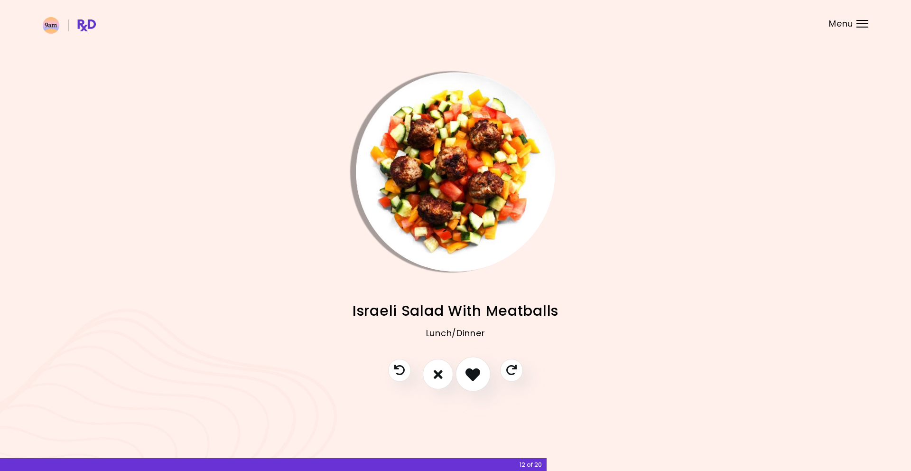
click at [468, 376] on icon "I like this recipe" at bounding box center [472, 374] width 15 height 15
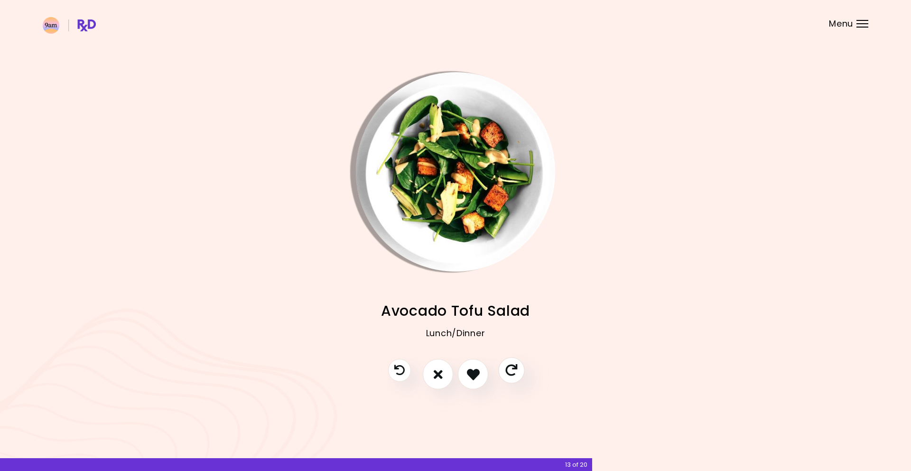
click at [511, 372] on icon "Skip" at bounding box center [511, 370] width 12 height 12
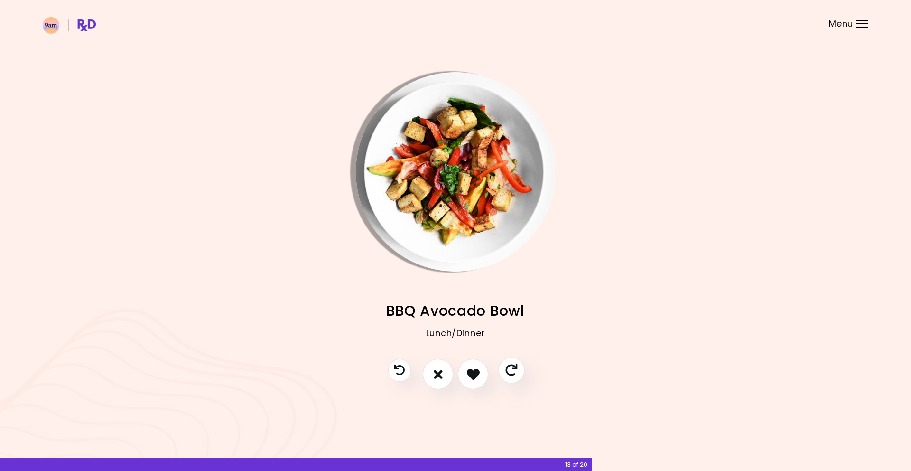
click at [511, 372] on icon "Skip" at bounding box center [511, 370] width 12 height 12
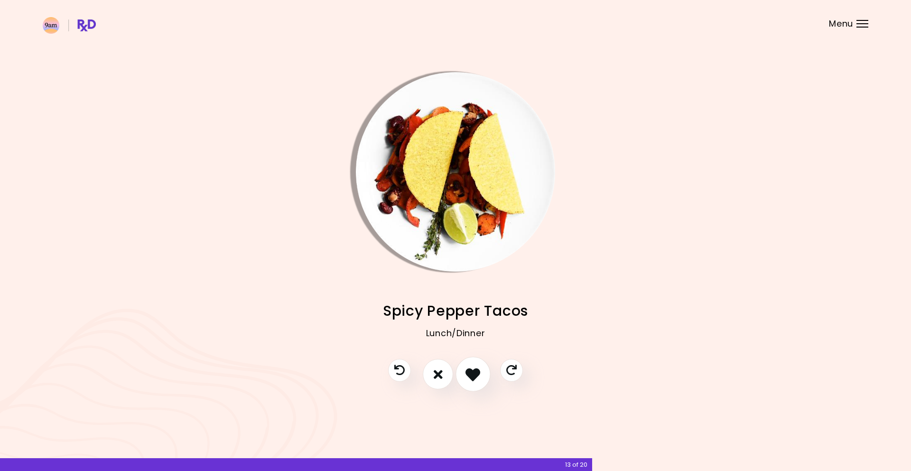
click at [480, 372] on icon "I like this recipe" at bounding box center [472, 374] width 15 height 15
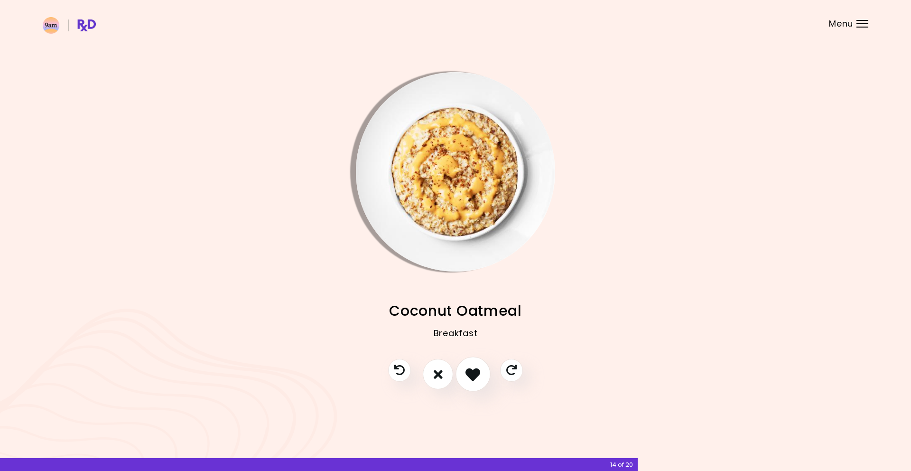
click at [479, 372] on icon "I like this recipe" at bounding box center [472, 374] width 15 height 15
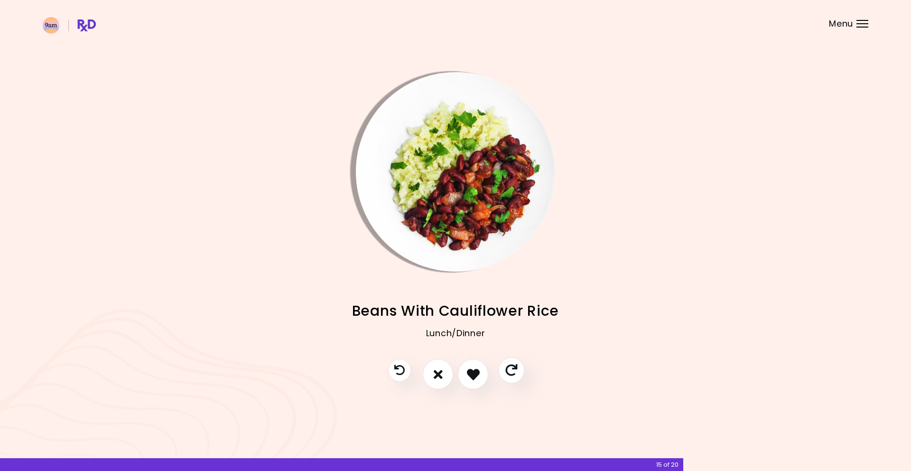
click at [513, 372] on icon "Skip" at bounding box center [511, 370] width 12 height 12
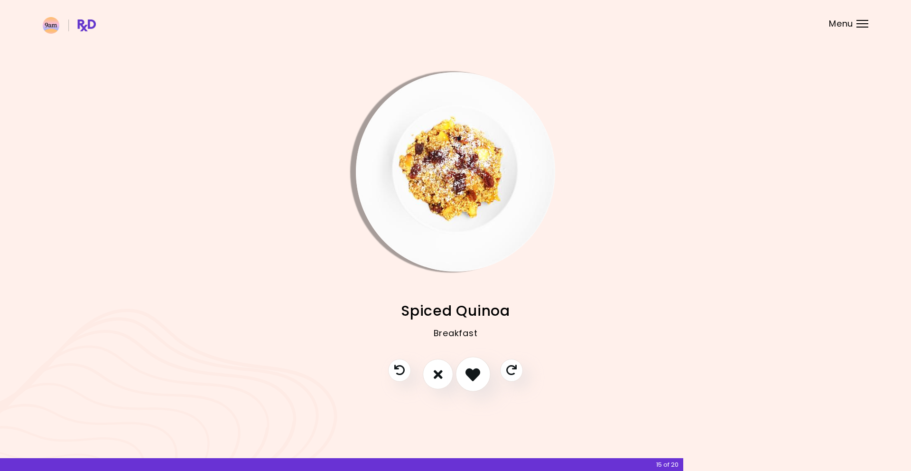
click at [482, 371] on button "I like this recipe" at bounding box center [473, 374] width 35 height 35
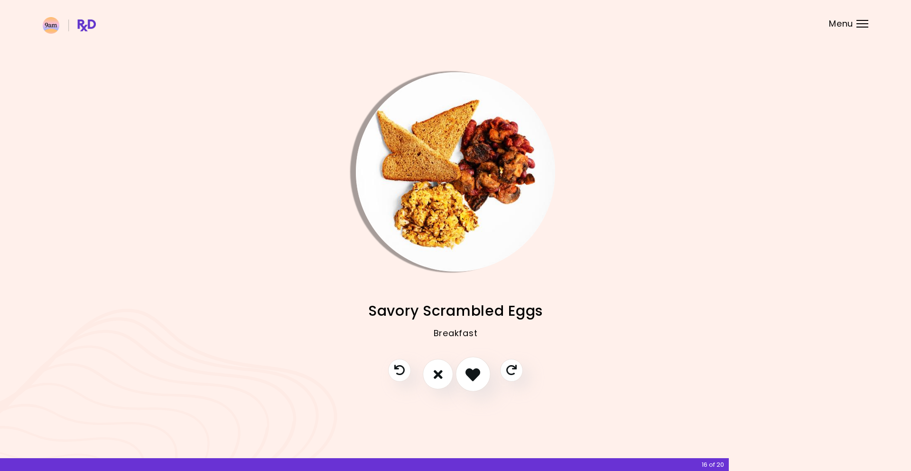
click at [475, 373] on icon "I like this recipe" at bounding box center [472, 374] width 15 height 15
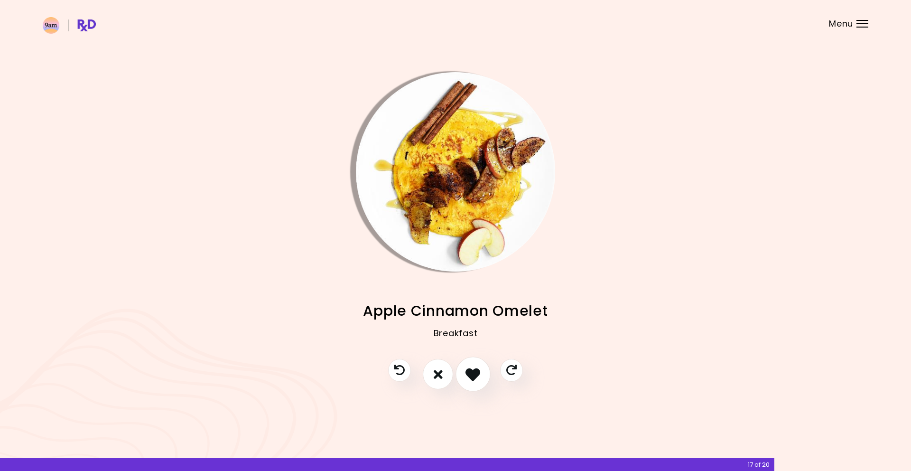
click at [478, 373] on icon "I like this recipe" at bounding box center [472, 374] width 15 height 15
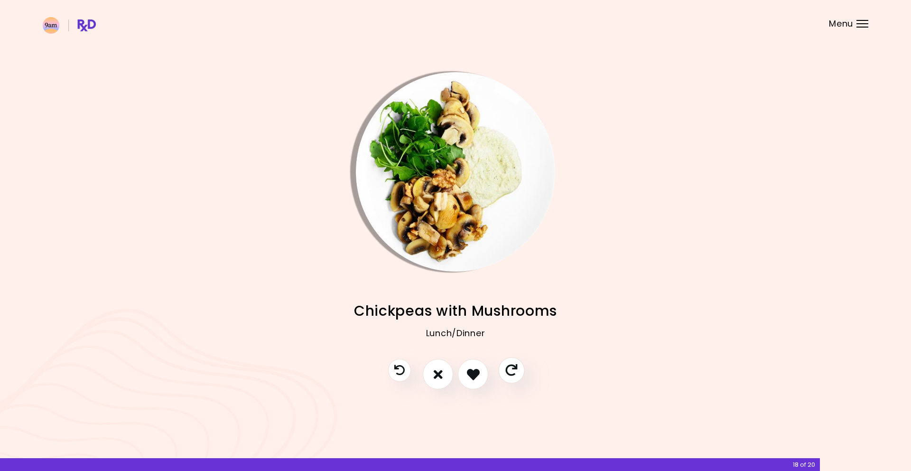
click at [509, 374] on icon "Skip" at bounding box center [511, 370] width 12 height 12
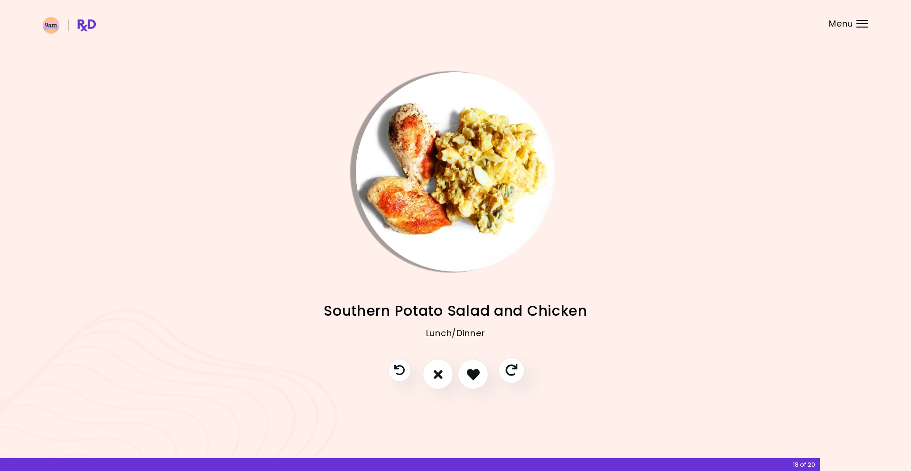
click at [509, 374] on icon "Skip" at bounding box center [511, 370] width 12 height 12
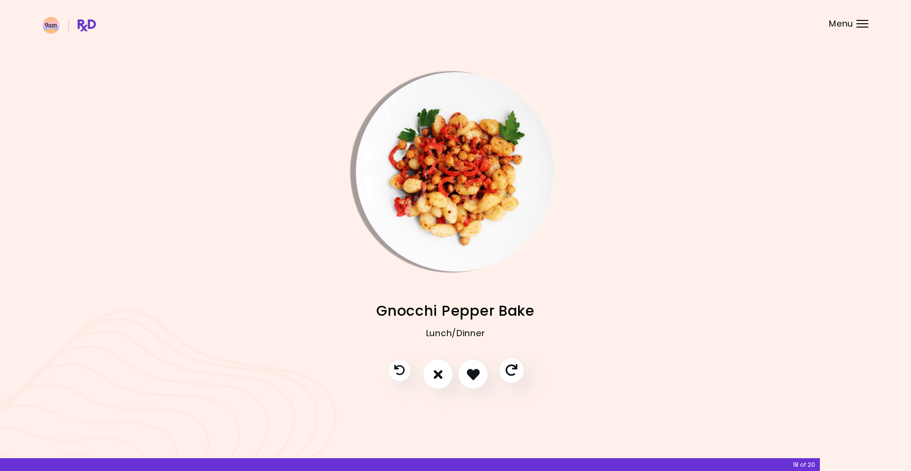
click at [509, 374] on icon "Skip" at bounding box center [511, 370] width 12 height 12
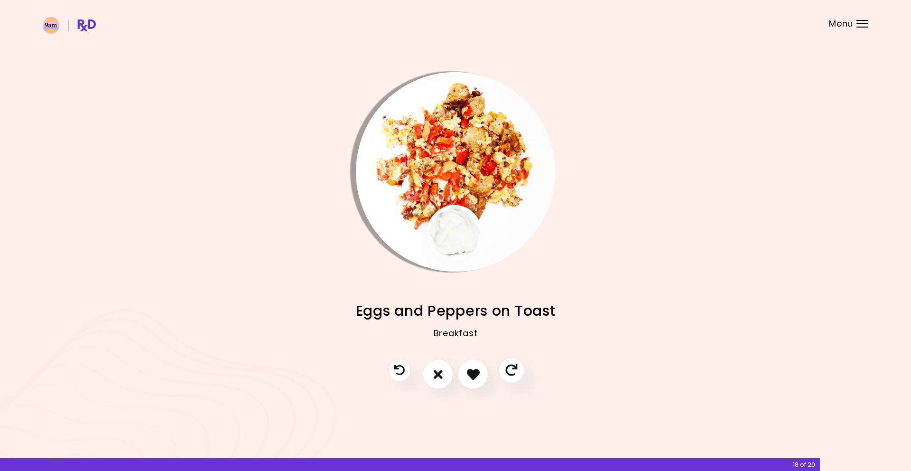
click at [511, 372] on icon "Skip" at bounding box center [511, 370] width 12 height 12
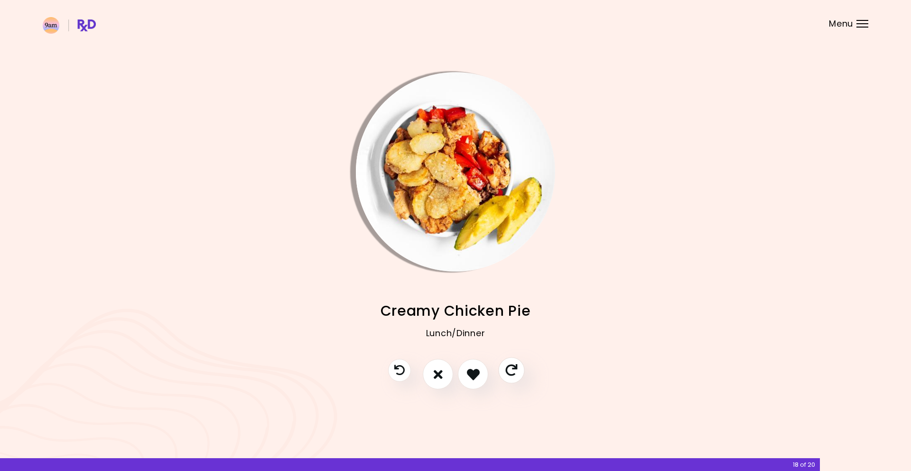
click at [511, 372] on icon "Skip" at bounding box center [511, 370] width 12 height 12
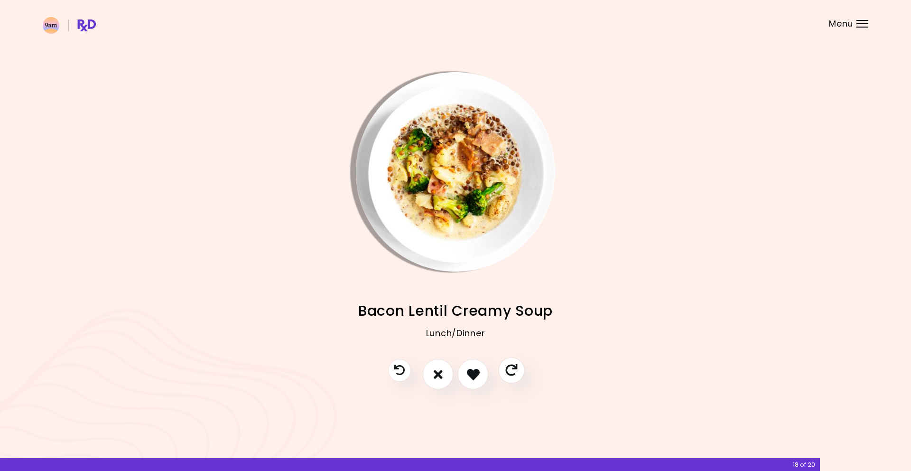
click at [511, 372] on icon "Skip" at bounding box center [511, 370] width 12 height 12
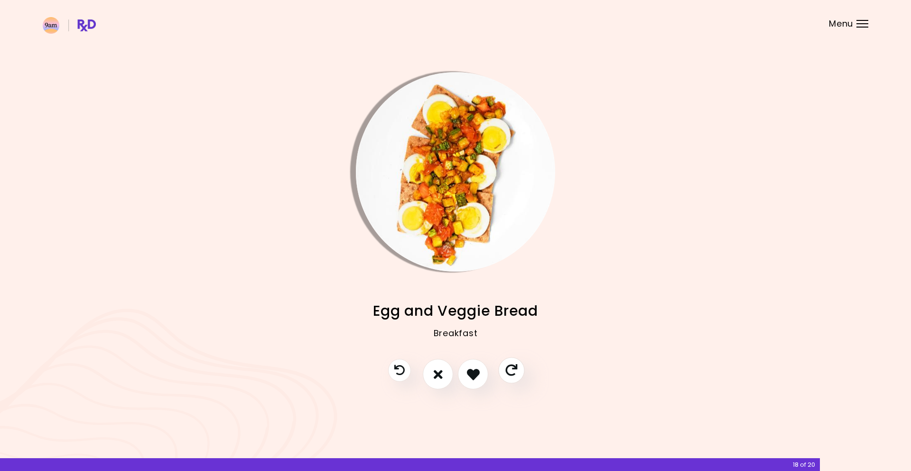
click at [511, 372] on icon "Skip" at bounding box center [511, 370] width 12 height 12
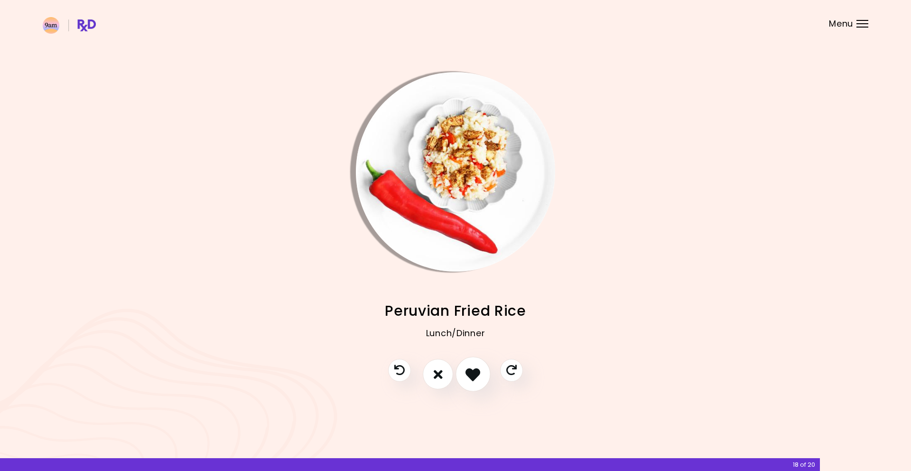
click at [478, 373] on icon "I like this recipe" at bounding box center [472, 374] width 15 height 15
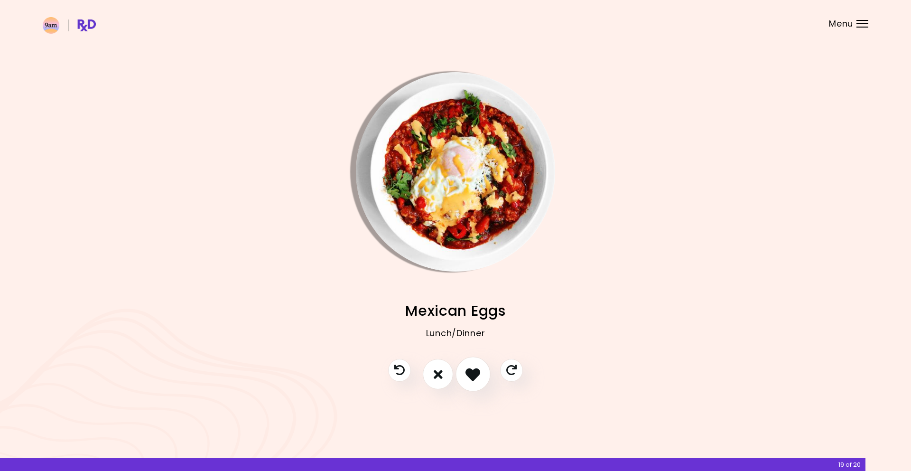
click at [475, 372] on icon "I like this recipe" at bounding box center [472, 374] width 15 height 15
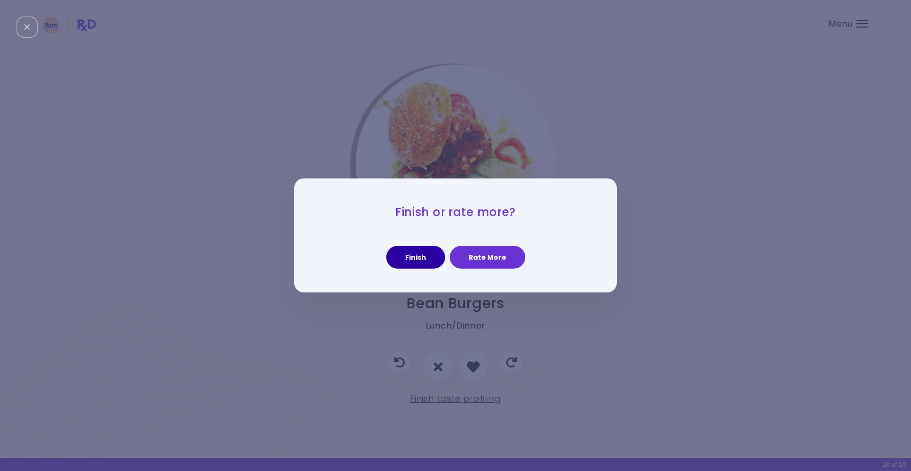
click at [431, 262] on button "Finish" at bounding box center [415, 257] width 59 height 23
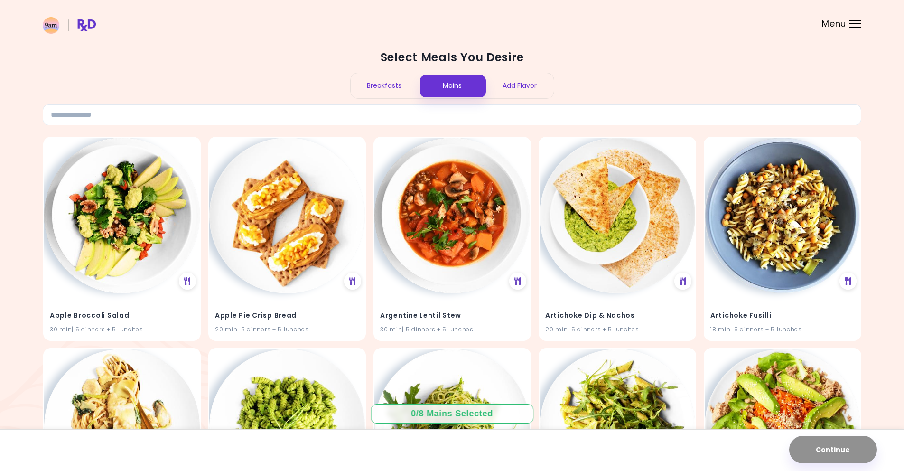
click at [511, 83] on div "Add Flavor" at bounding box center [520, 85] width 68 height 25
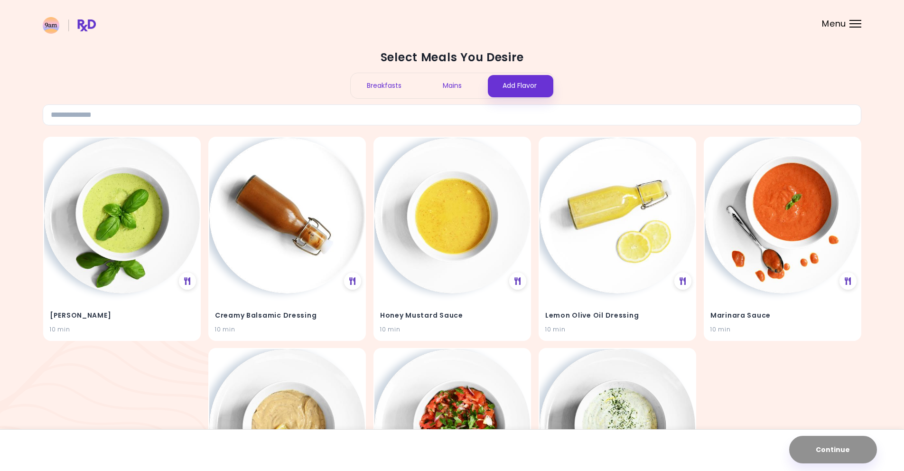
click at [456, 84] on div "Mains" at bounding box center [452, 85] width 68 height 25
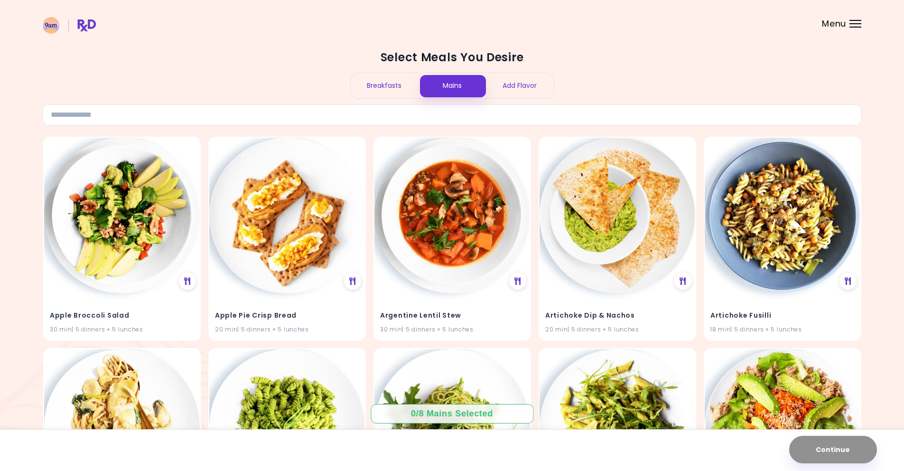
click at [386, 83] on div "Breakfasts" at bounding box center [385, 85] width 68 height 25
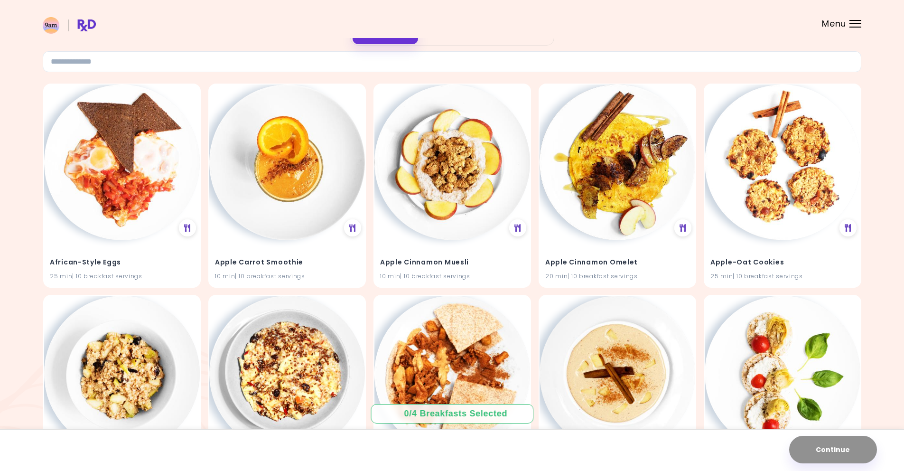
scroll to position [95, 0]
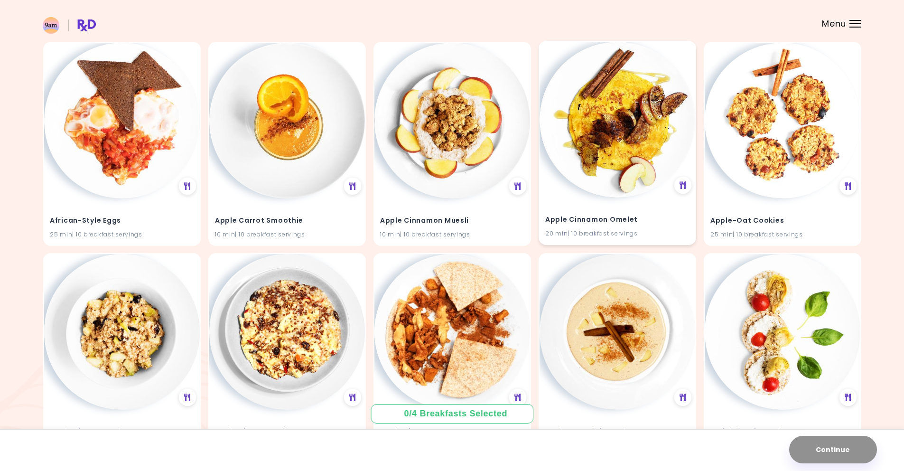
click at [626, 181] on img at bounding box center [618, 120] width 156 height 156
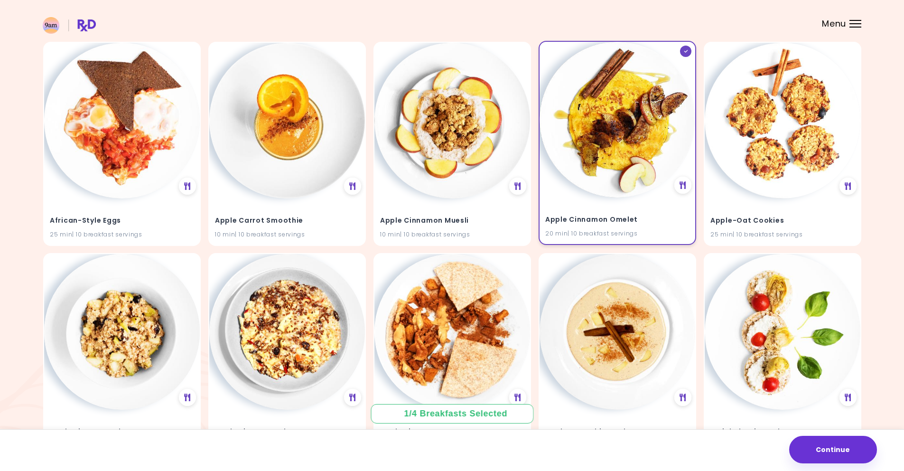
click at [685, 50] on icon at bounding box center [685, 51] width 4 height 3
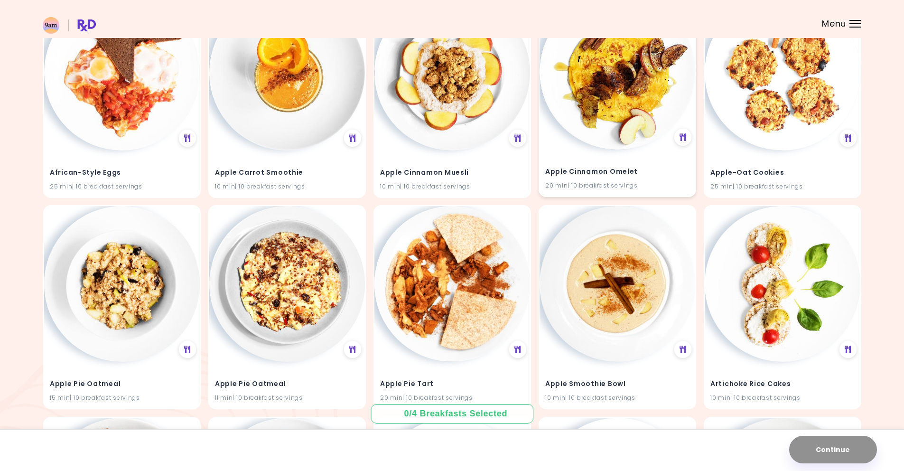
scroll to position [190, 0]
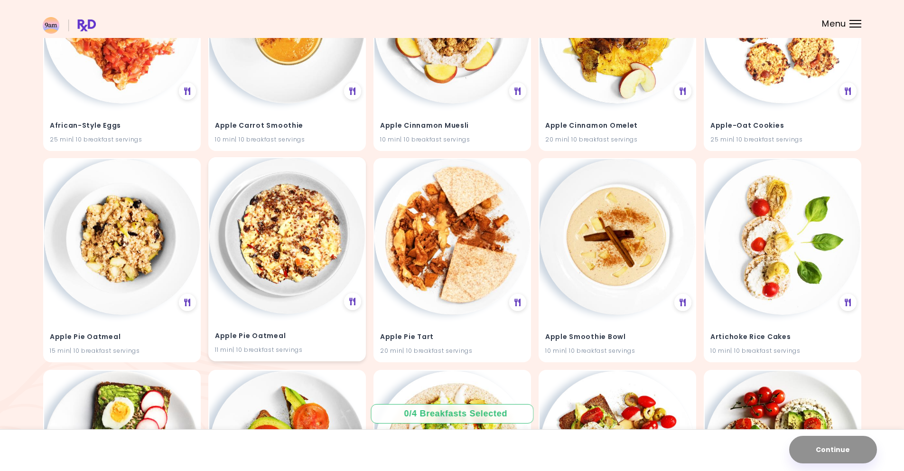
click at [281, 260] on img at bounding box center [287, 236] width 156 height 156
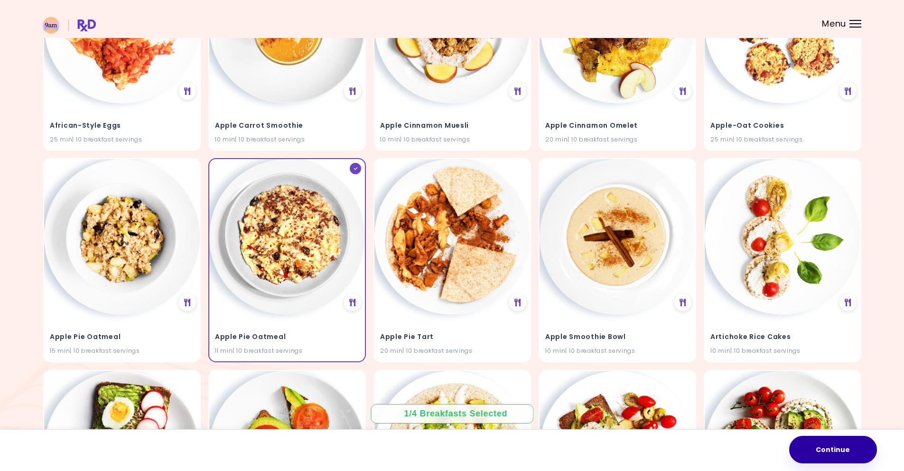
click at [834, 447] on button "Continue" at bounding box center [833, 450] width 88 height 28
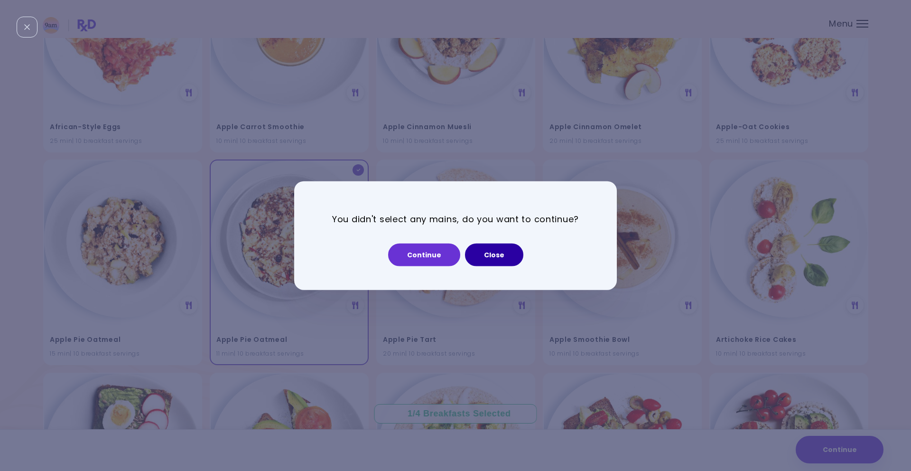
click at [490, 258] on button "Close" at bounding box center [494, 254] width 58 height 23
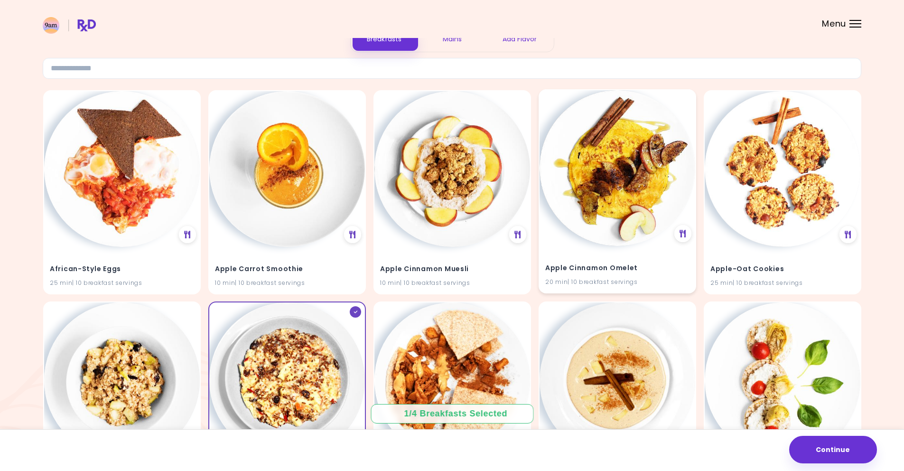
scroll to position [0, 0]
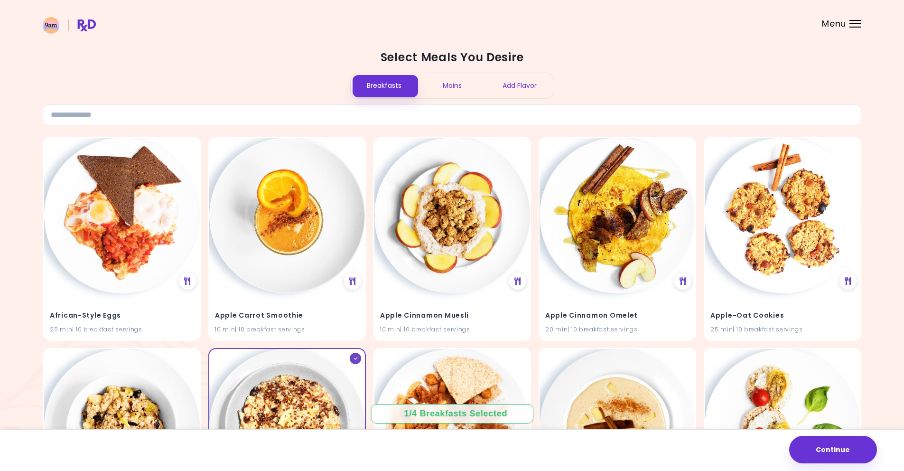
click at [452, 86] on div "Mains" at bounding box center [452, 85] width 68 height 25
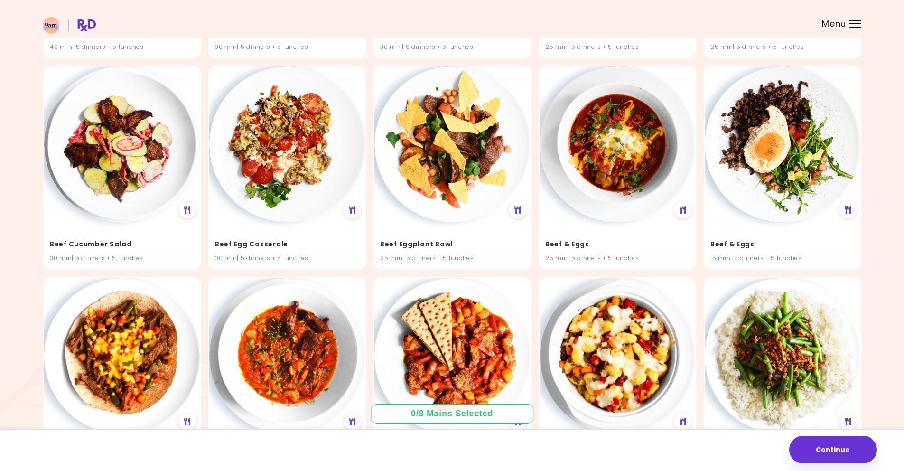
scroll to position [6246, 0]
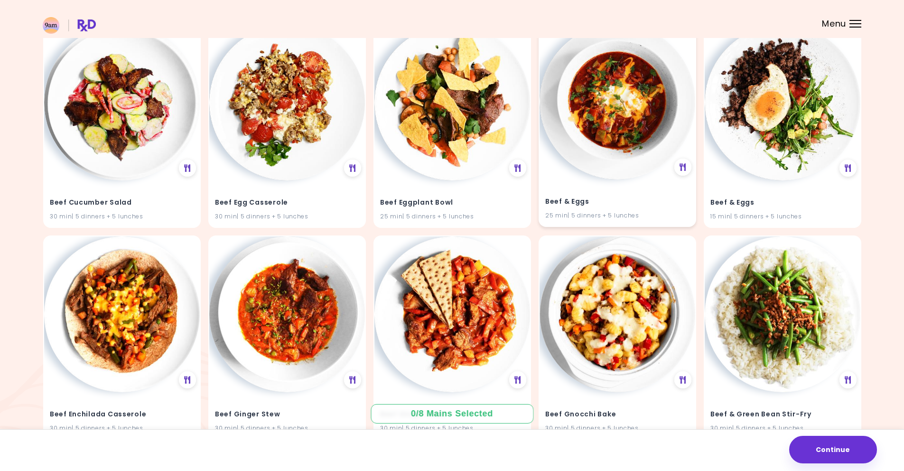
click at [609, 196] on h4 "Beef & Eggs" at bounding box center [617, 201] width 144 height 15
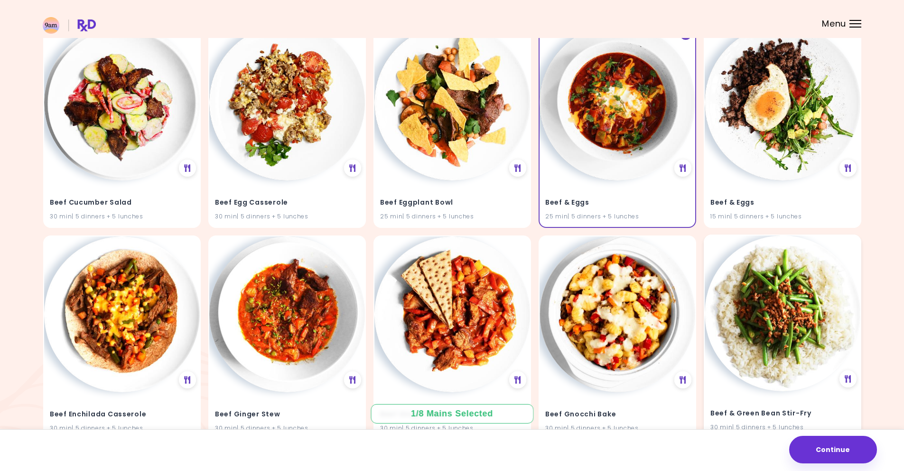
click at [793, 396] on div "Beef & Green Bean Stir-Fry 30 min | 5 dinners + 5 lunches" at bounding box center [783, 414] width 156 height 47
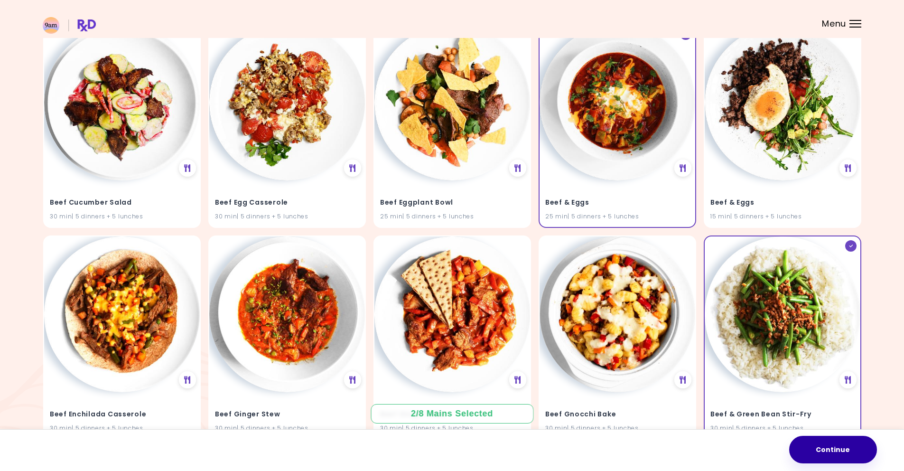
click at [842, 454] on button "Continue" at bounding box center [833, 450] width 88 height 28
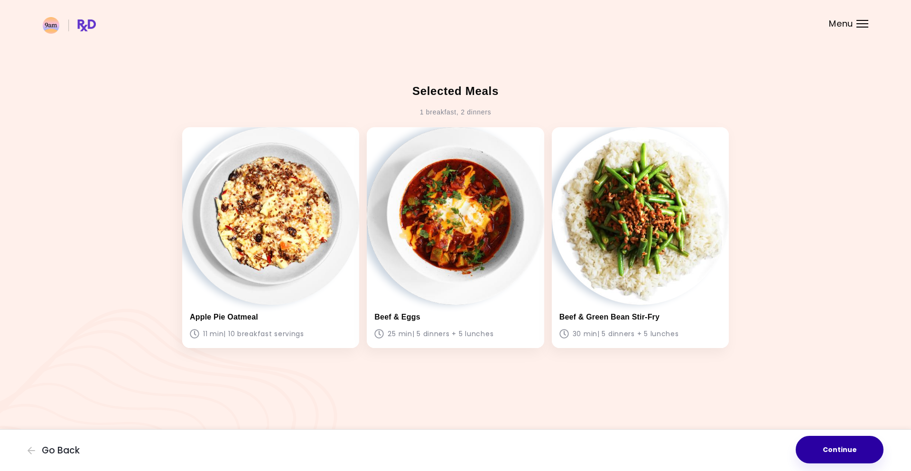
click at [852, 447] on button "Continue" at bounding box center [840, 450] width 88 height 28
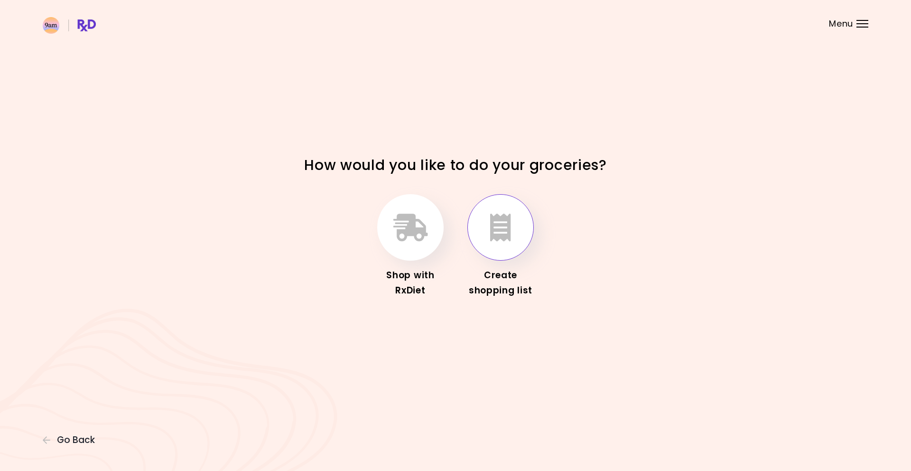
click at [496, 234] on icon "button" at bounding box center [500, 228] width 21 height 28
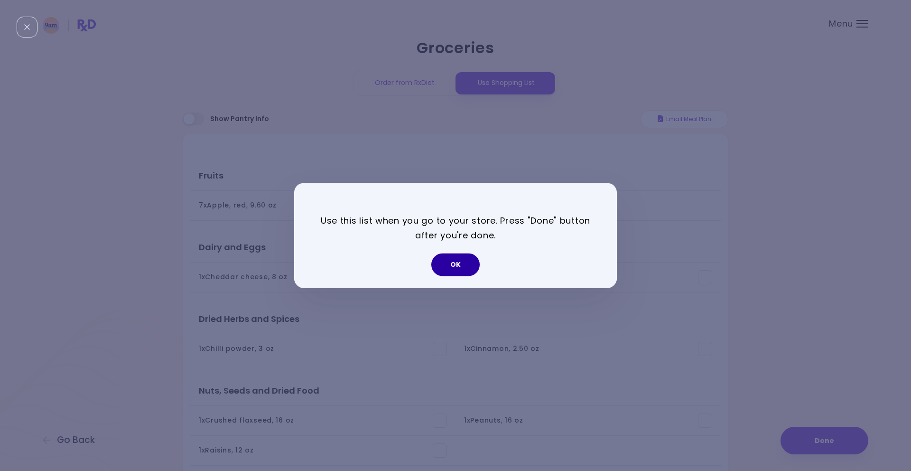
click at [459, 265] on button "OK" at bounding box center [455, 264] width 48 height 23
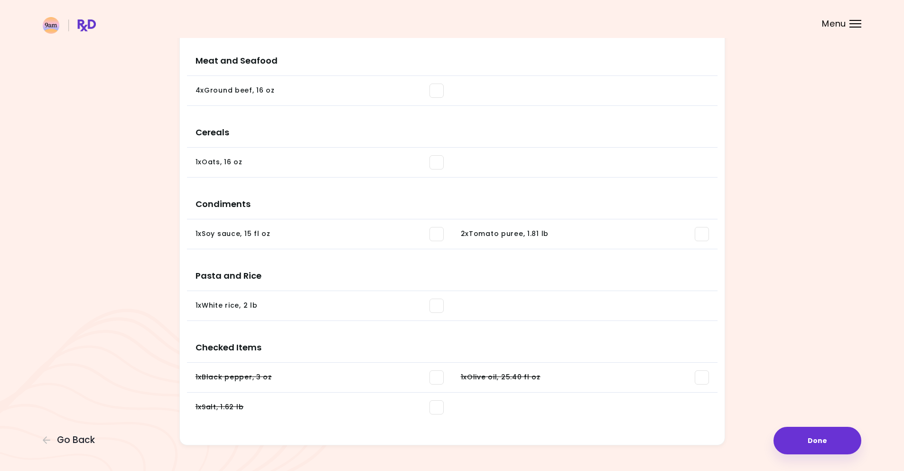
scroll to position [584, 0]
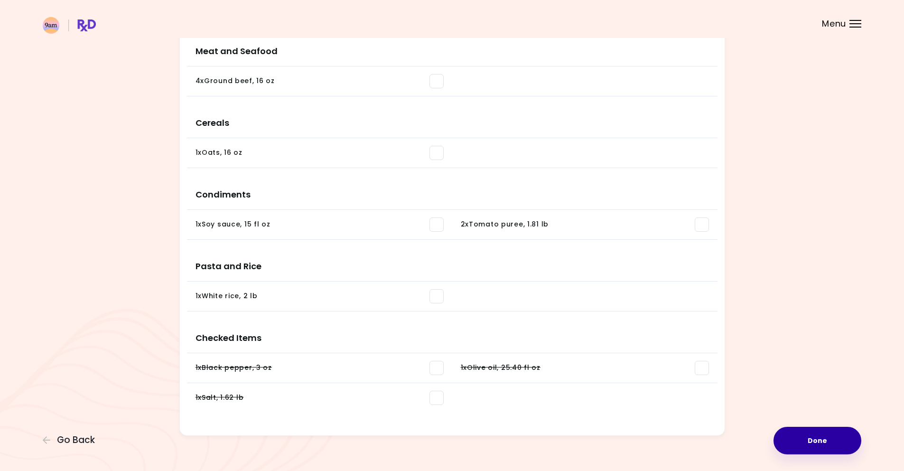
click at [843, 446] on button "Done" at bounding box center [817, 441] width 88 height 28
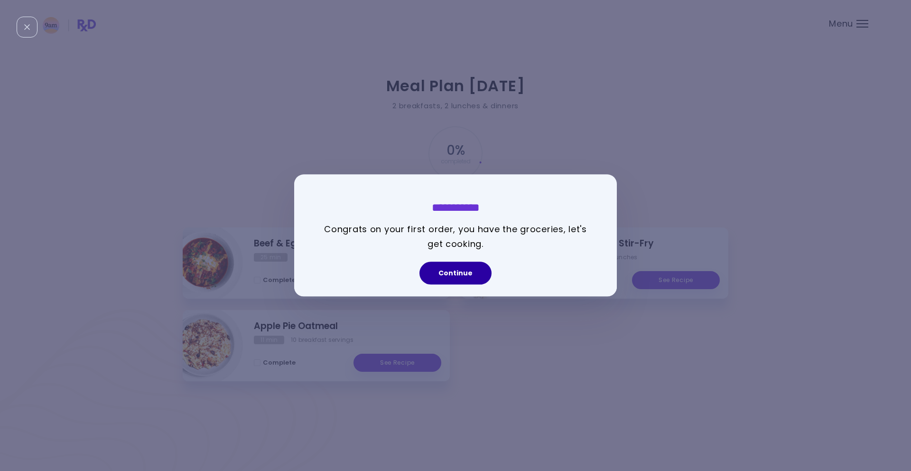
click at [463, 278] on button "Continue" at bounding box center [455, 273] width 72 height 23
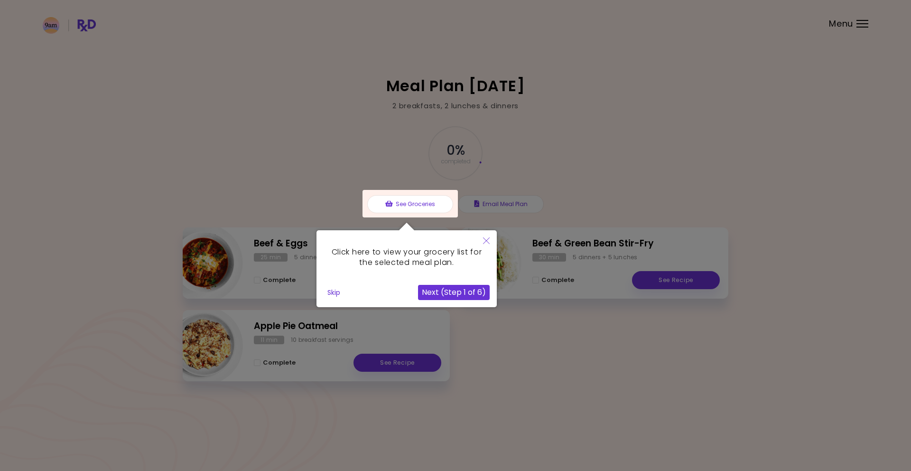
click at [490, 237] on button "Close" at bounding box center [486, 241] width 21 height 22
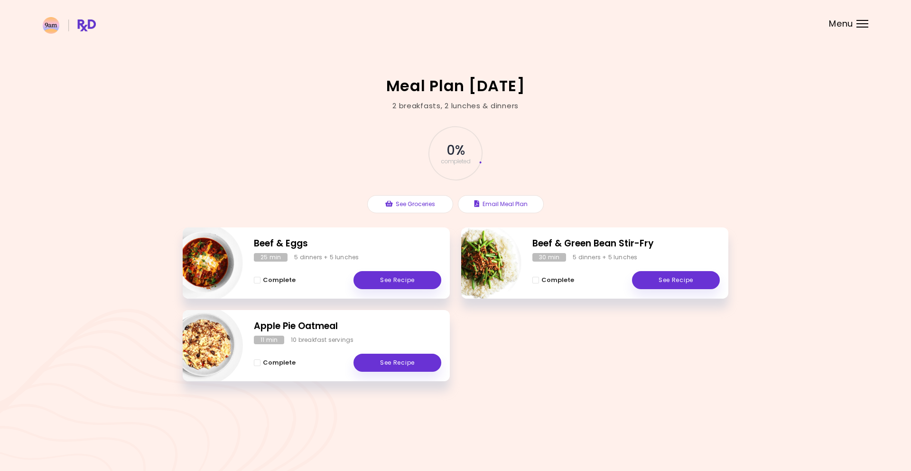
click at [615, 354] on div "Beef & Eggs 25 min 5 dinners + 5 lunches Complete See Recipe Beef & Green Bean …" at bounding box center [456, 309] width 546 height 165
